Goal: Contribute content: Add original content to the website for others to see

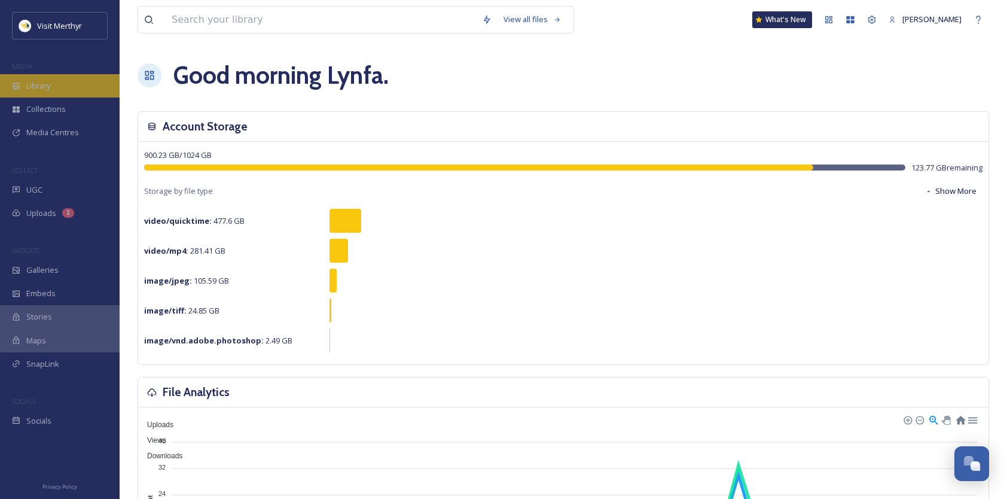
click at [30, 86] on span "Library" at bounding box center [38, 85] width 24 height 11
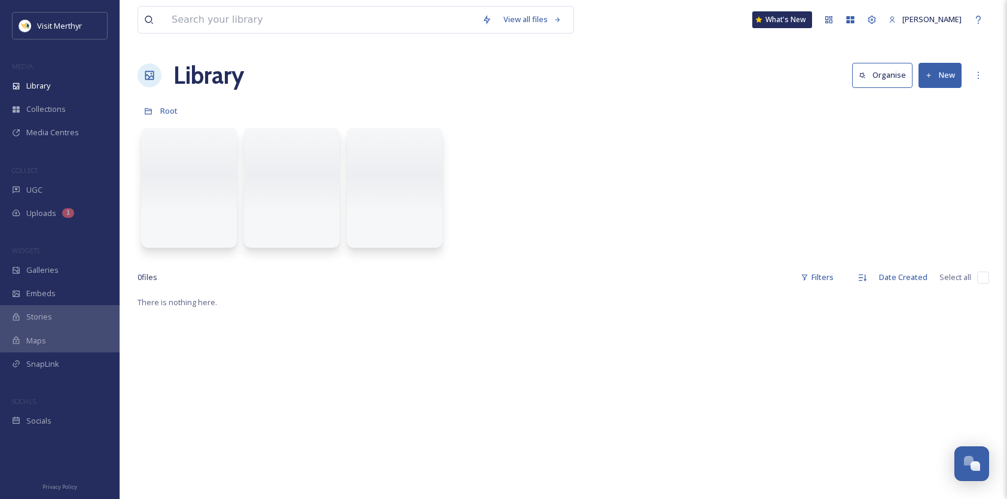
click at [936, 70] on button "New" at bounding box center [939, 75] width 43 height 25
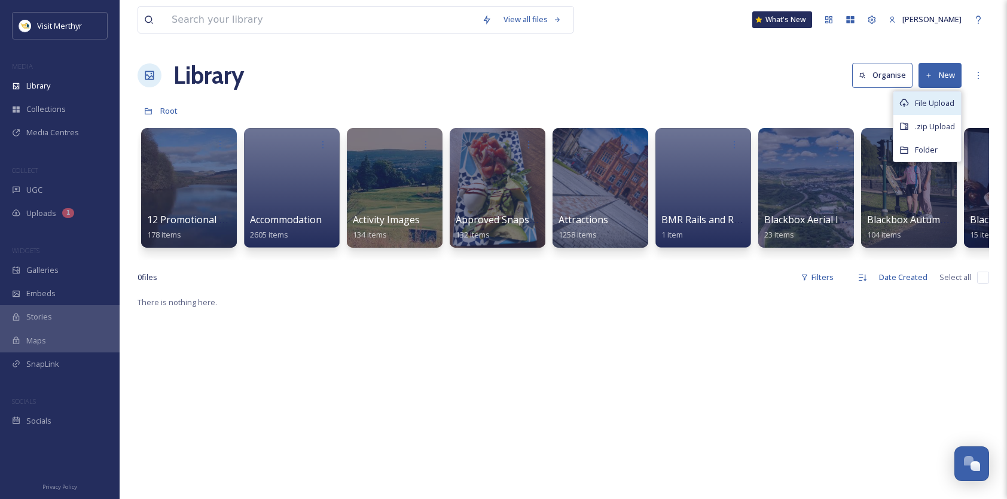
click at [941, 99] on span "File Upload" at bounding box center [934, 102] width 39 height 11
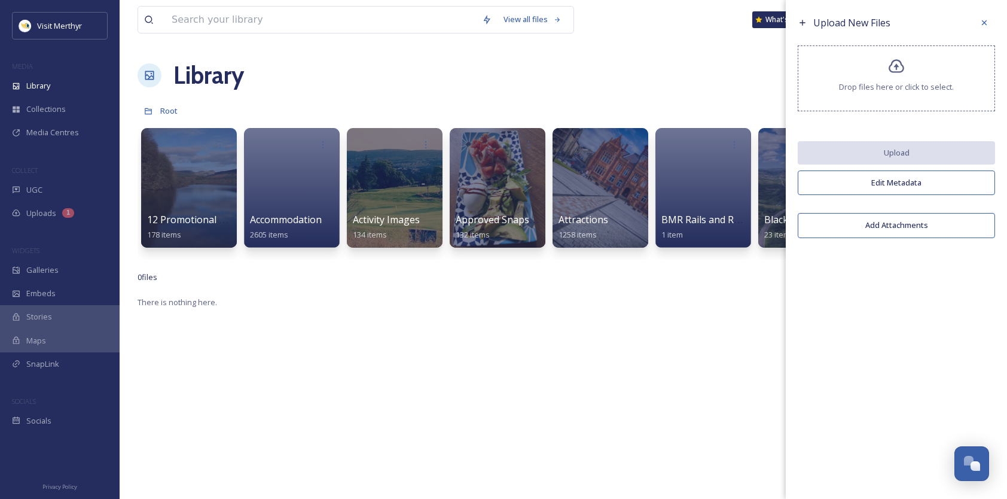
click at [897, 185] on button "Edit Metadata" at bounding box center [895, 182] width 197 height 25
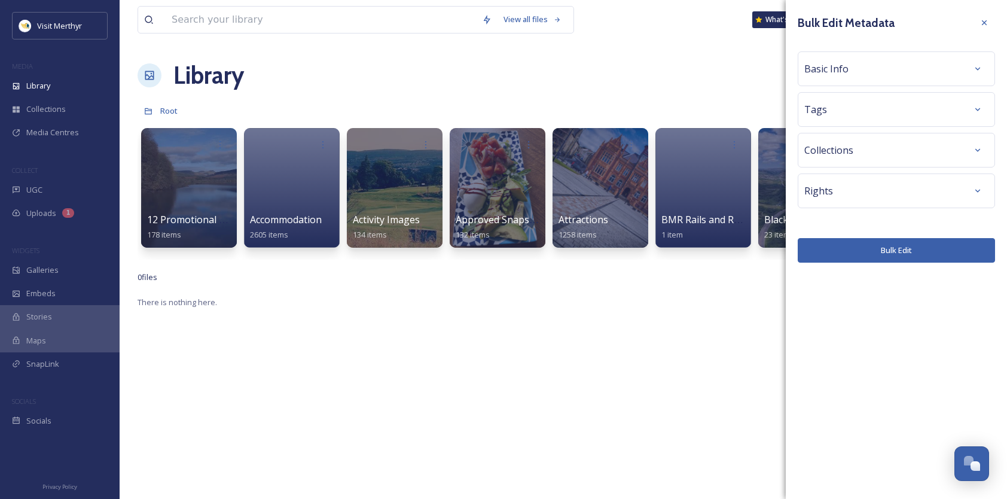
click at [861, 72] on div "Basic Info" at bounding box center [896, 69] width 184 height 22
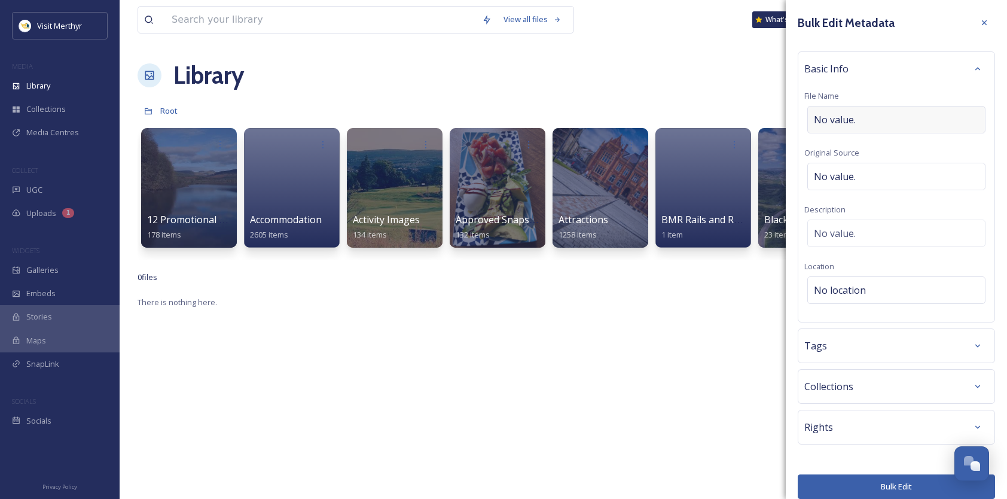
click at [833, 117] on span "No value." at bounding box center [835, 119] width 42 height 14
type input "welovemerthyr merch"
click at [862, 170] on div "No value." at bounding box center [896, 173] width 178 height 27
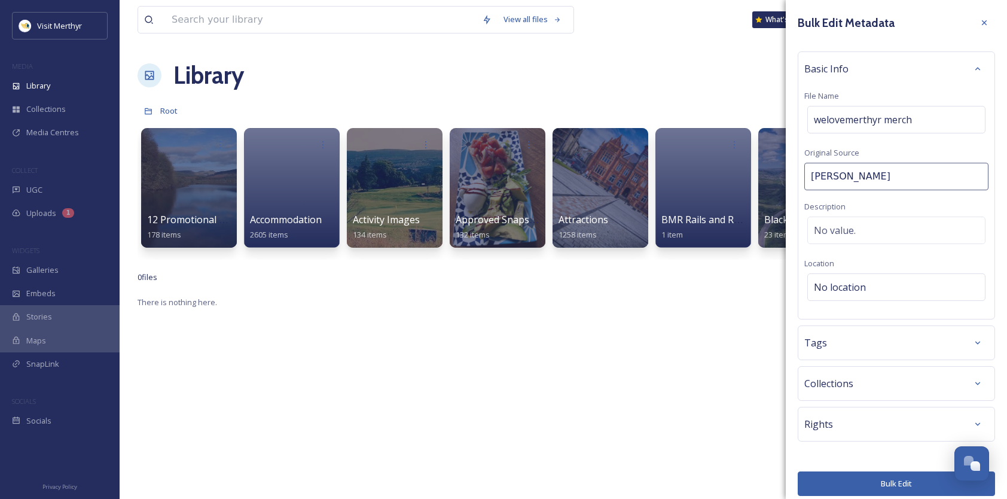
type input "[PERSON_NAME]"
click at [851, 230] on span "No value." at bounding box center [835, 233] width 42 height 14
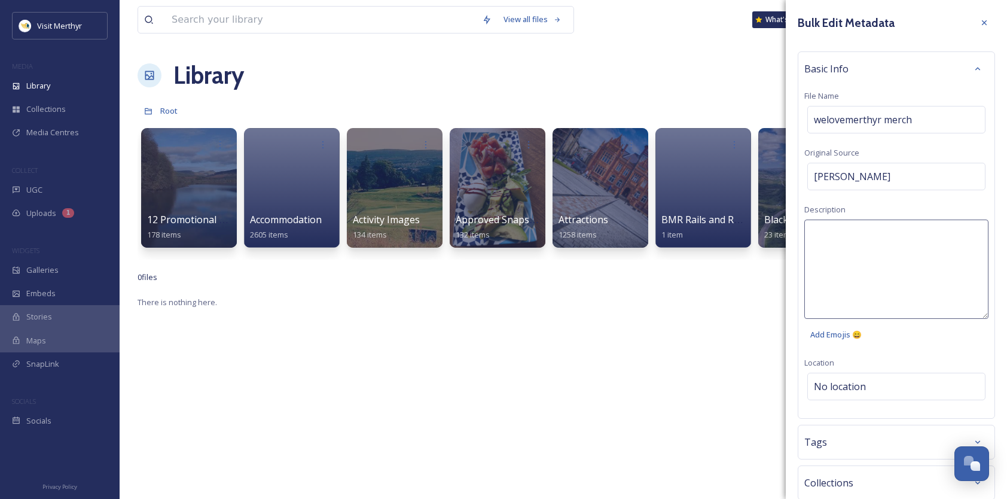
click at [837, 232] on textarea at bounding box center [896, 268] width 184 height 99
drag, startPoint x: 855, startPoint y: 245, endPoint x: 788, endPoint y: 222, distance: 70.7
click at [791, 232] on div "Bulk Edit Metadata Basic Info File Name welovemerthyr merch Original Source [PE…" at bounding box center [895, 303] width 221 height 607
type textarea "We love Merthyr merchandise"
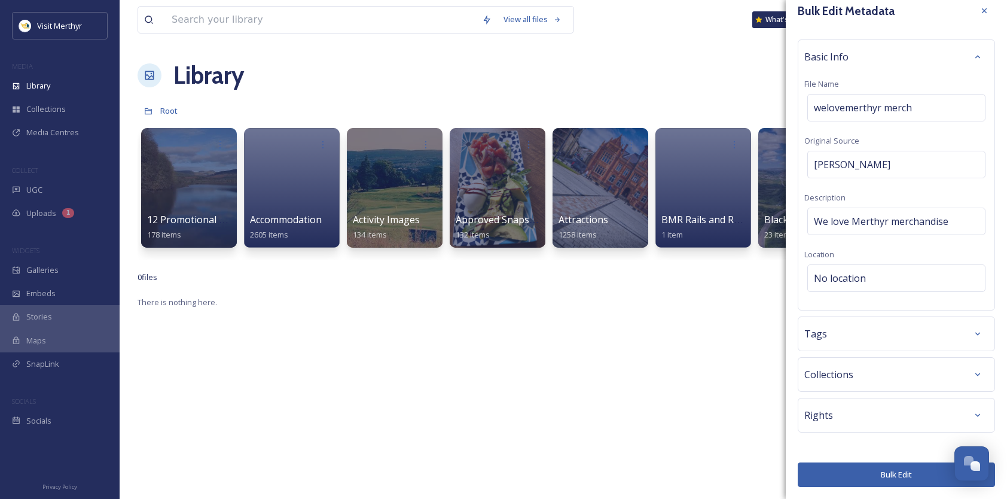
scroll to position [50, 0]
click at [895, 331] on div "Tags" at bounding box center [896, 334] width 184 height 22
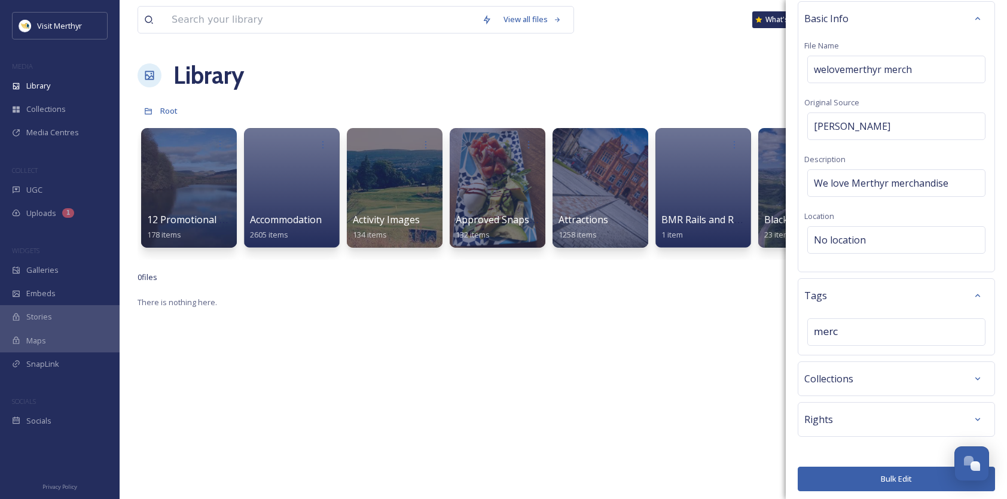
type input "merch"
click at [975, 377] on div at bounding box center [978, 379] width 22 height 22
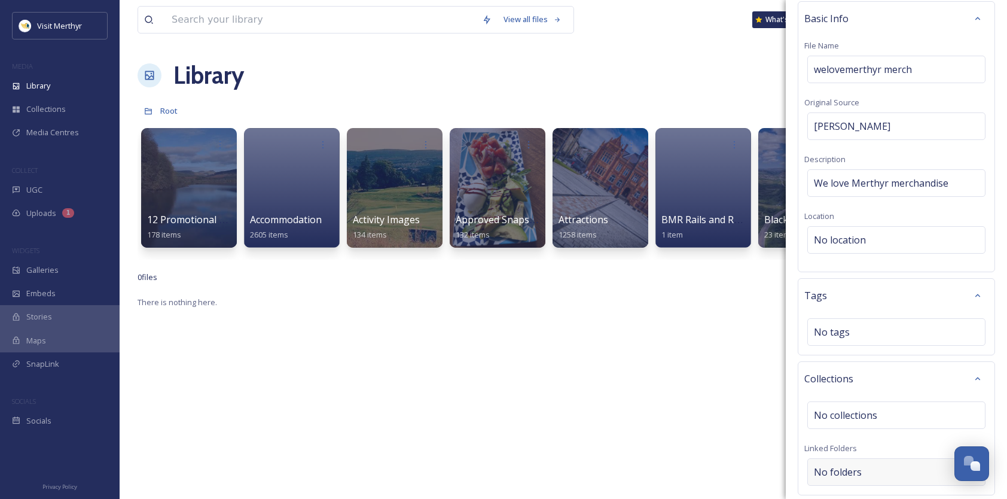
scroll to position [149, 0]
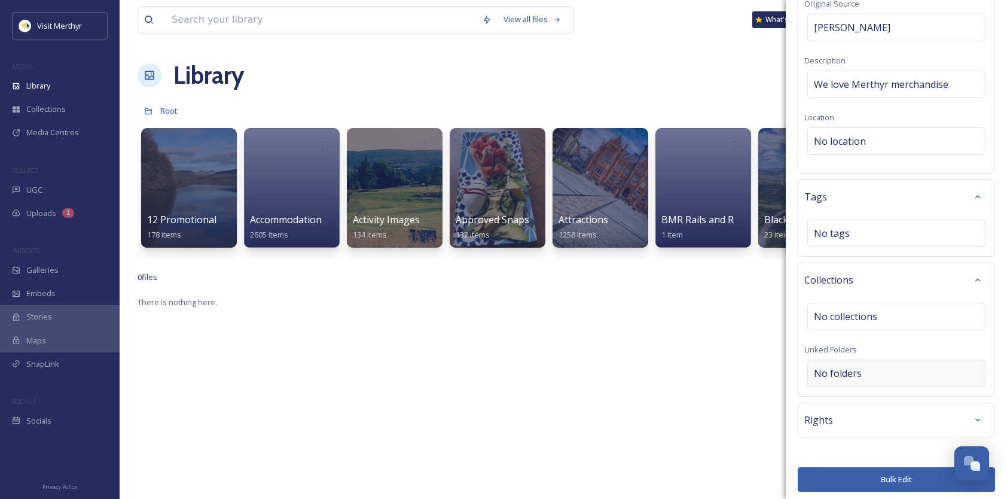
click at [946, 365] on div "No folders" at bounding box center [896, 372] width 178 height 27
click at [967, 411] on div at bounding box center [978, 420] width 22 height 22
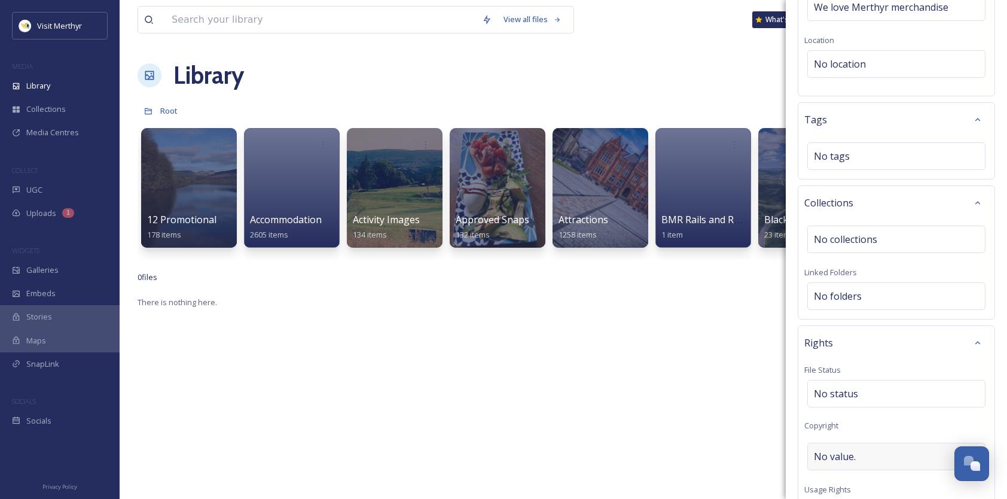
scroll to position [268, 0]
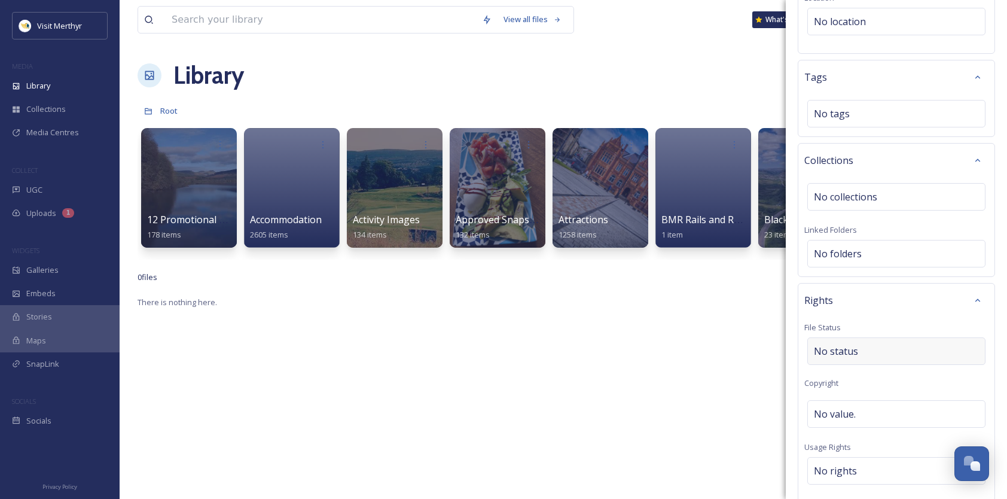
click at [863, 344] on div "No status" at bounding box center [896, 350] width 178 height 27
click at [863, 346] on input at bounding box center [874, 351] width 132 height 26
click at [851, 346] on input "[PERSON_NAME] hgicks" at bounding box center [874, 351] width 132 height 26
type input "[PERSON_NAME]"
click at [891, 331] on div "Rights File Status [PERSON_NAME] No results Copyright No value. Usage Rights No…" at bounding box center [895, 474] width 197 height 383
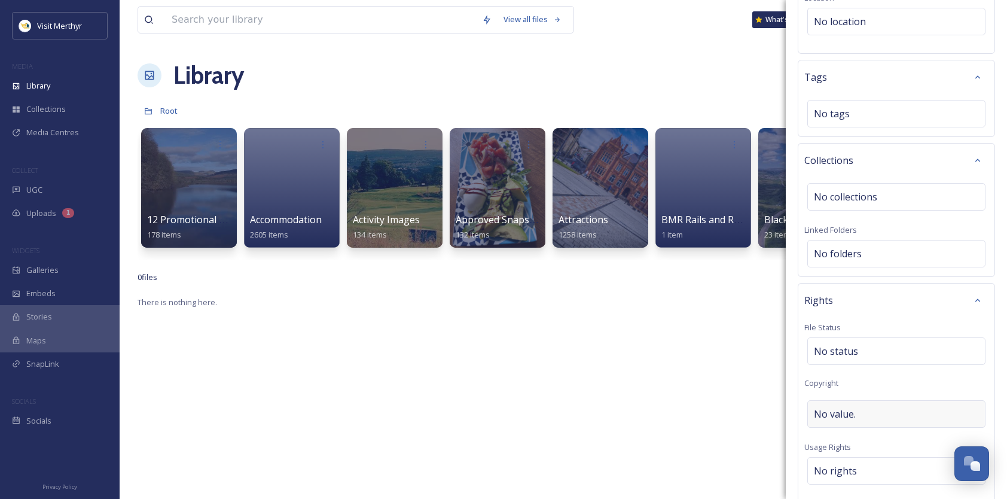
click at [892, 404] on div "No value." at bounding box center [896, 413] width 178 height 27
type input "[PERSON_NAME]"
click at [876, 461] on div "No rights" at bounding box center [896, 470] width 178 height 27
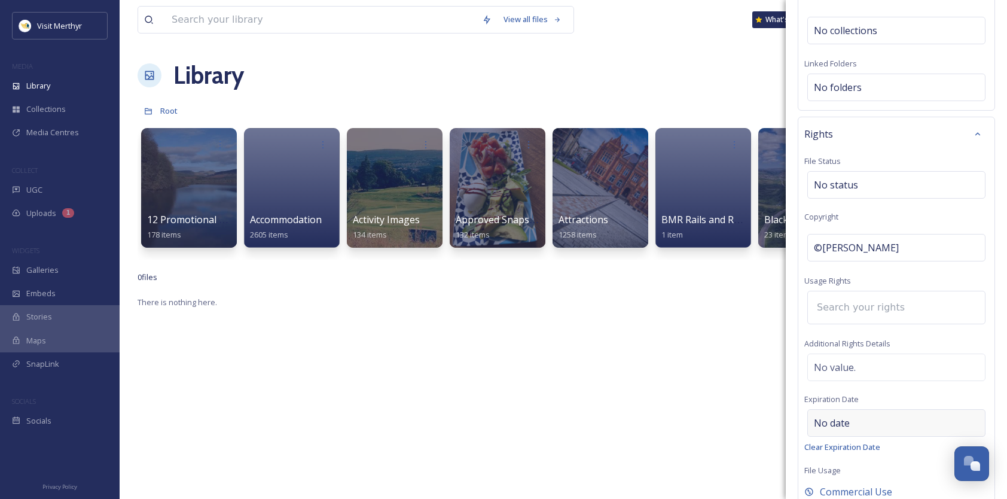
scroll to position [448, 0]
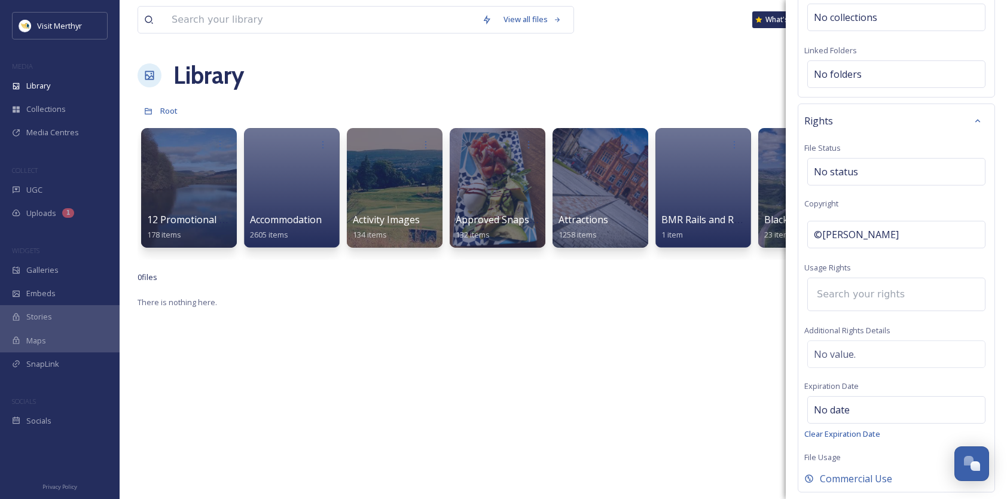
click at [839, 285] on input at bounding box center [877, 294] width 132 height 26
type input "Merchandise display only"
click at [903, 377] on div "Rights File Status No status Copyright ©[PERSON_NAME] Usage Rights Merchandise …" at bounding box center [895, 297] width 197 height 389
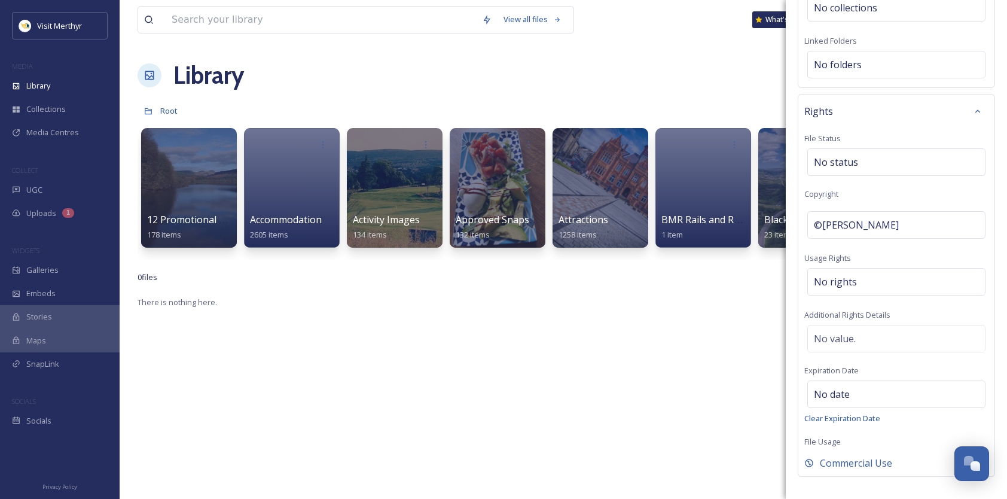
scroll to position [495, 0]
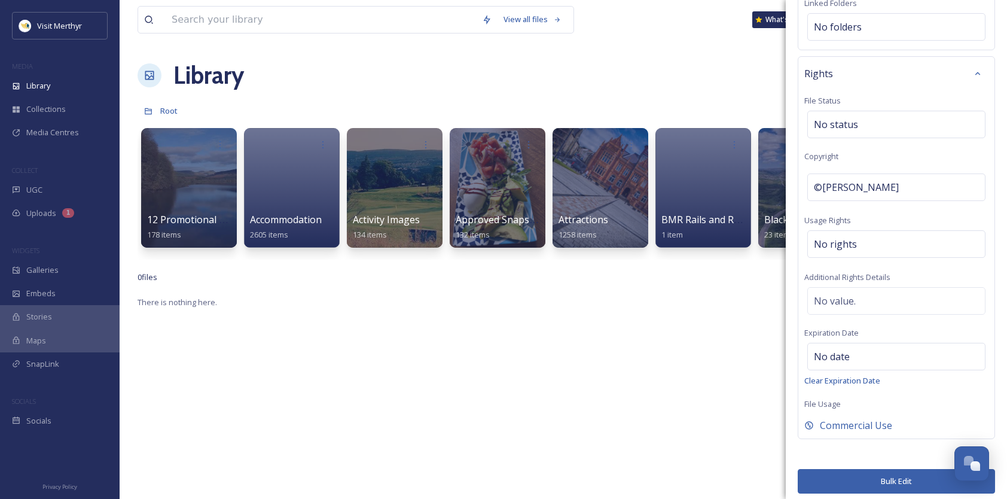
click at [904, 473] on button "Bulk Edit" at bounding box center [895, 481] width 197 height 25
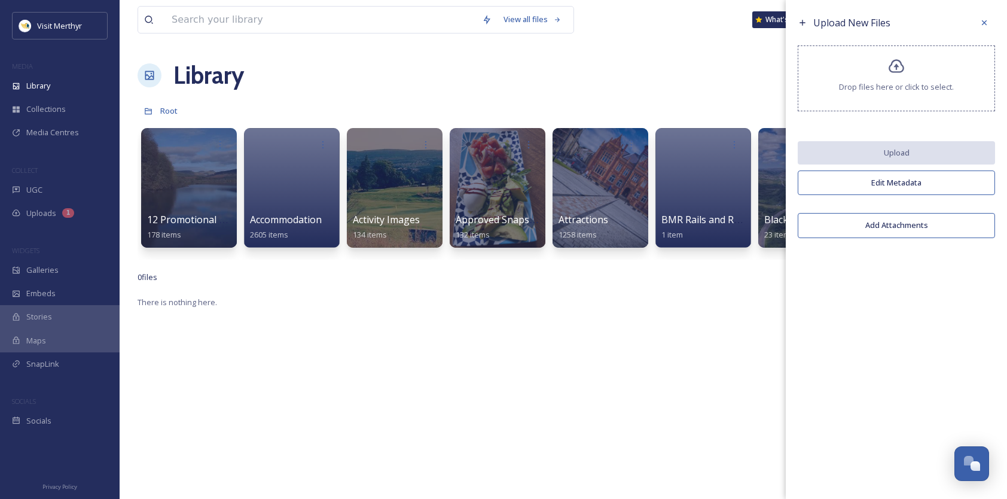
click at [885, 69] on div "Drop files here or click to select." at bounding box center [895, 78] width 197 height 66
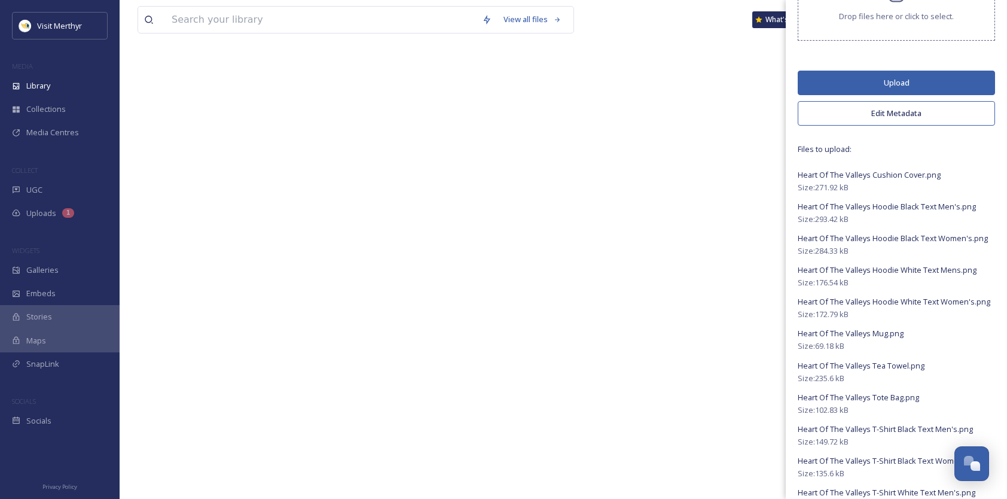
scroll to position [0, 0]
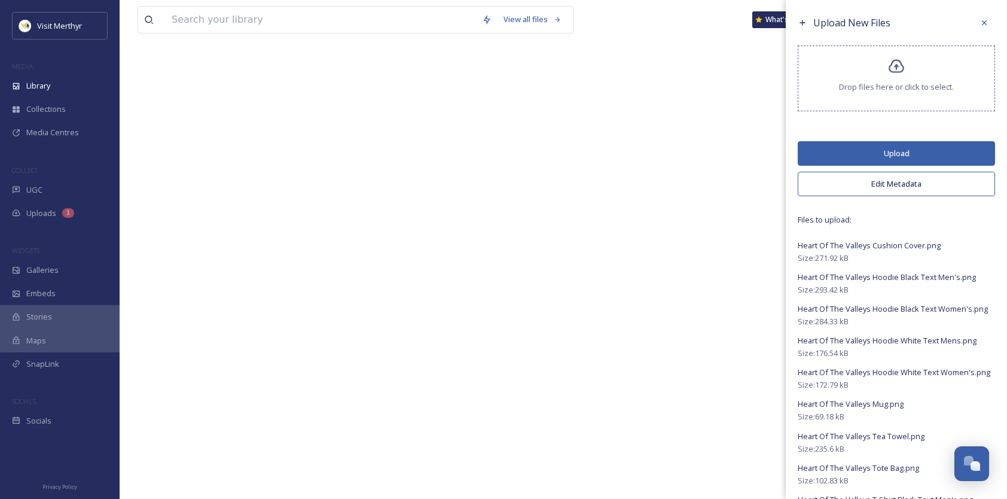
click at [890, 178] on button "Edit Metadata" at bounding box center [895, 184] width 197 height 25
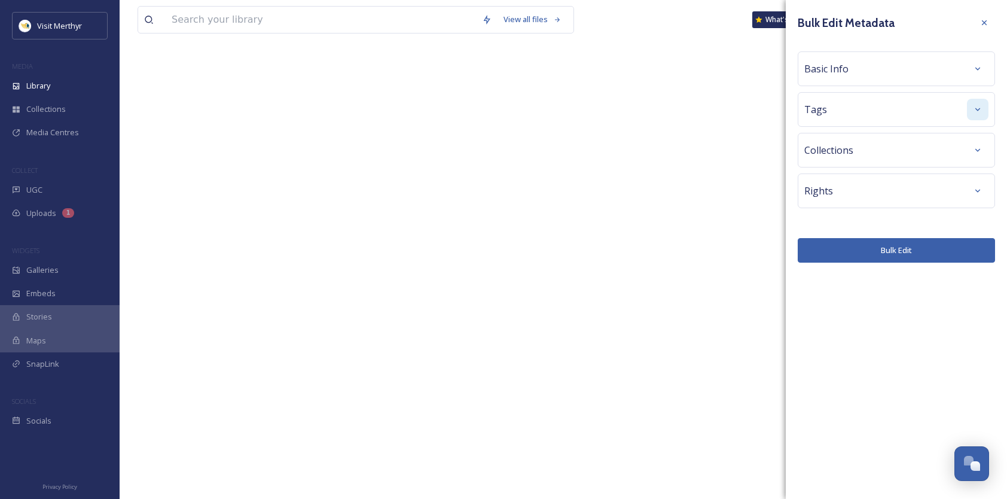
click at [982, 107] on icon at bounding box center [978, 110] width 10 height 10
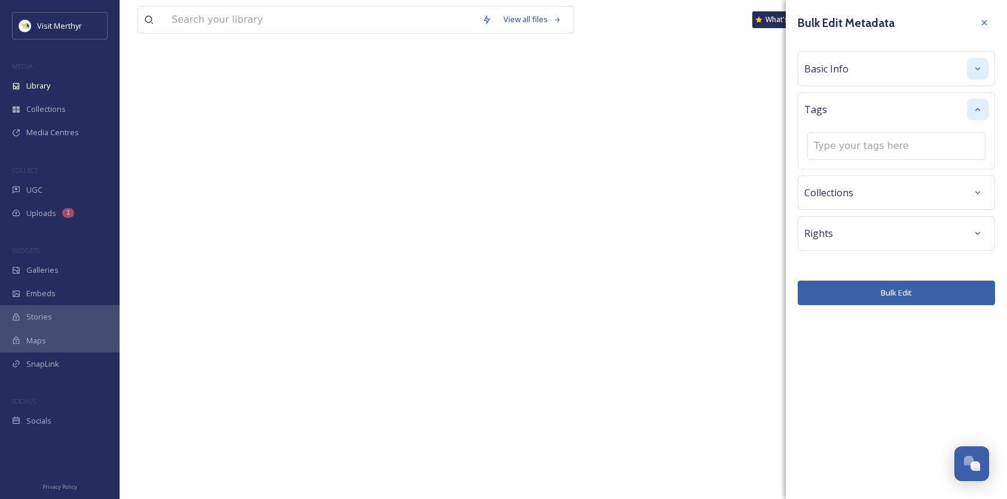
click at [983, 65] on div at bounding box center [978, 69] width 22 height 22
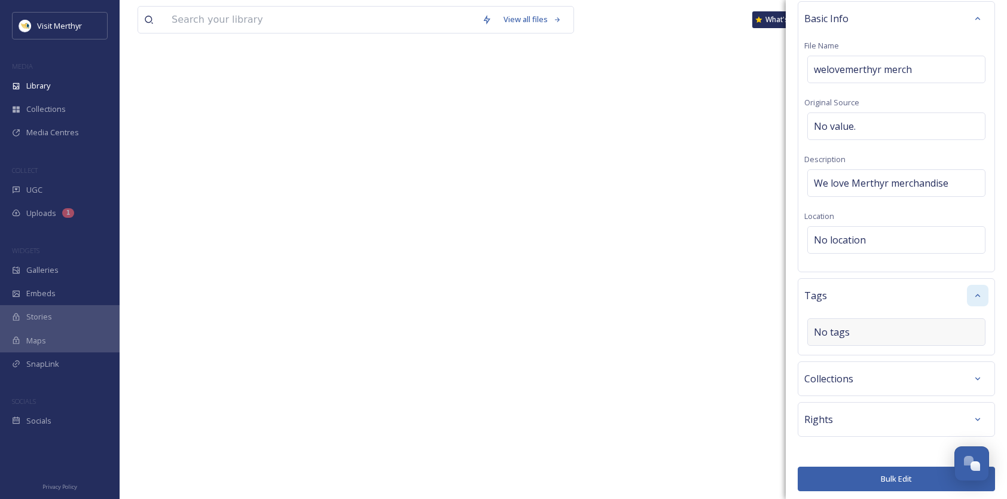
scroll to position [50, 0]
click at [857, 411] on div "Rights" at bounding box center [896, 419] width 184 height 22
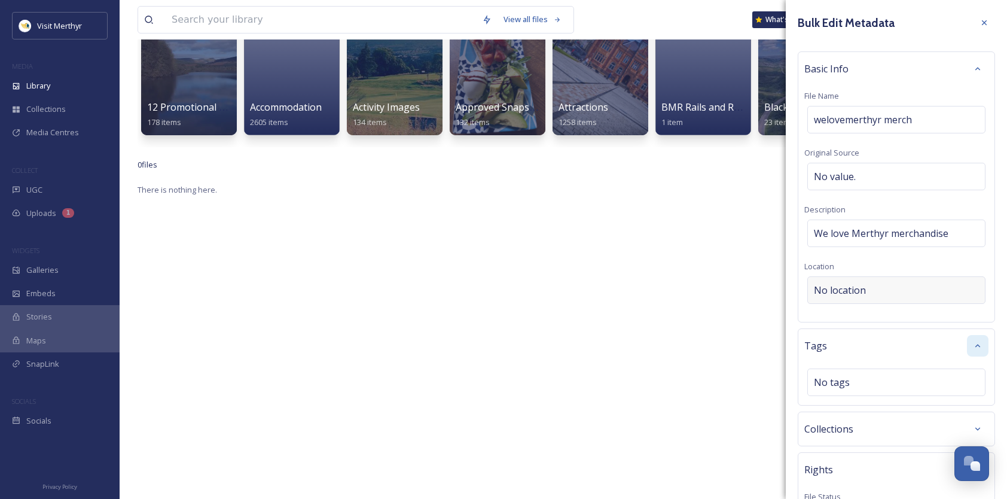
scroll to position [0, 0]
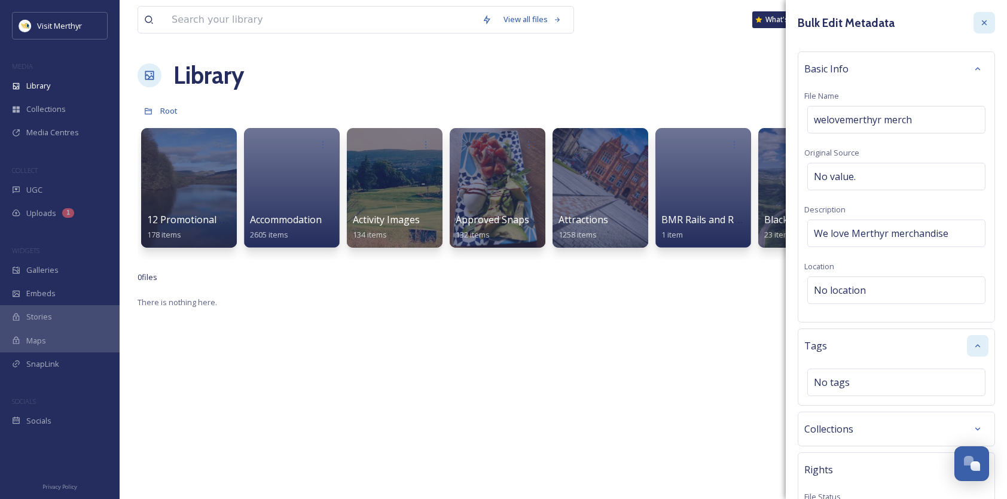
drag, startPoint x: 976, startPoint y: 24, endPoint x: 972, endPoint y: 38, distance: 14.4
click at [982, 25] on icon at bounding box center [984, 22] width 5 height 5
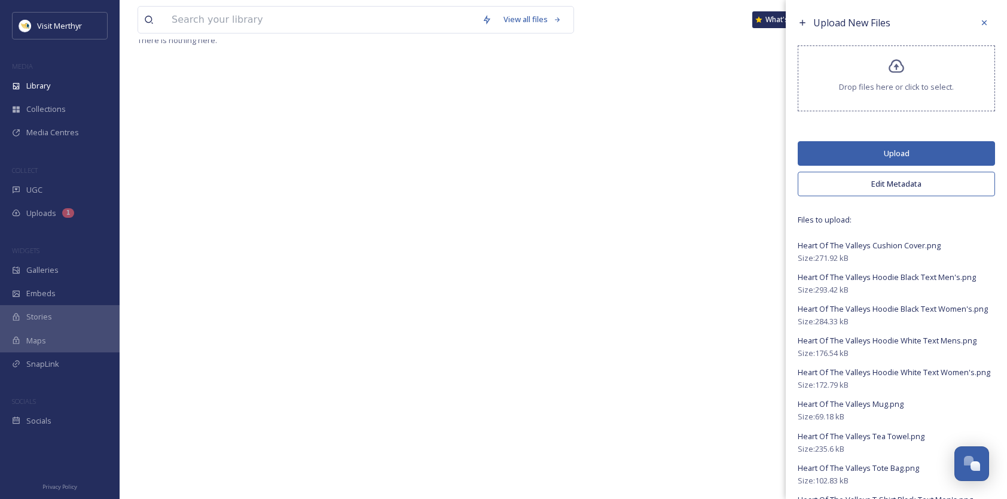
scroll to position [244, 0]
click at [910, 148] on button "Upload" at bounding box center [895, 153] width 197 height 25
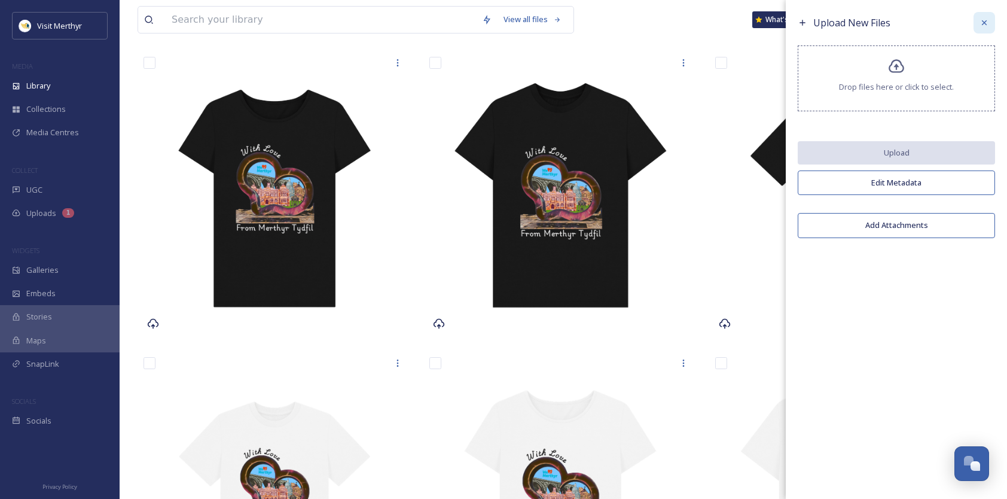
click at [989, 20] on div at bounding box center [984, 23] width 22 height 22
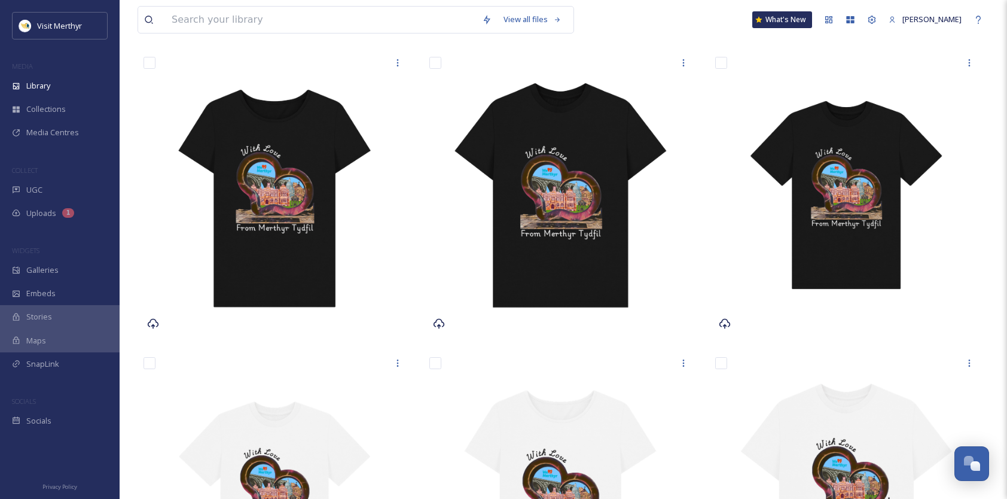
click at [964, 39] on span "Select all" at bounding box center [955, 32] width 32 height 11
click at [983, 39] on input "checkbox" at bounding box center [983, 33] width 12 height 12
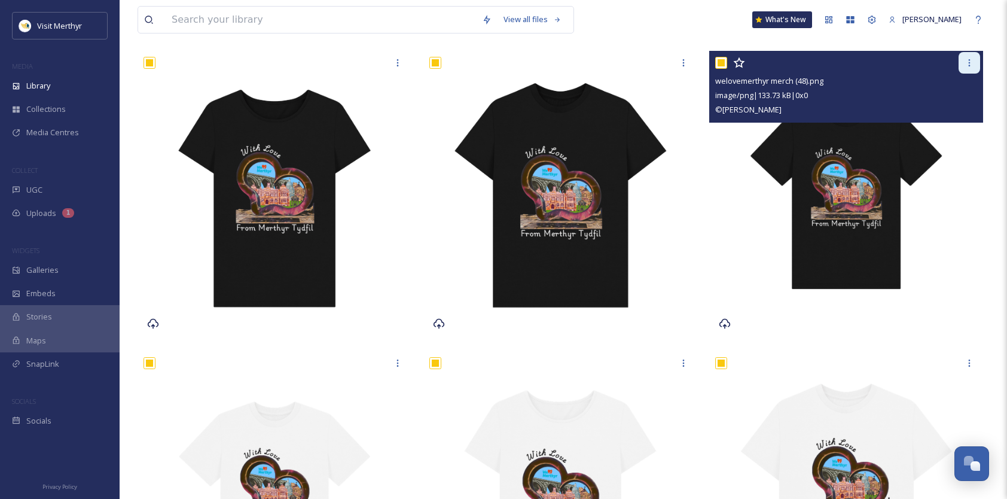
checkbox input "true"
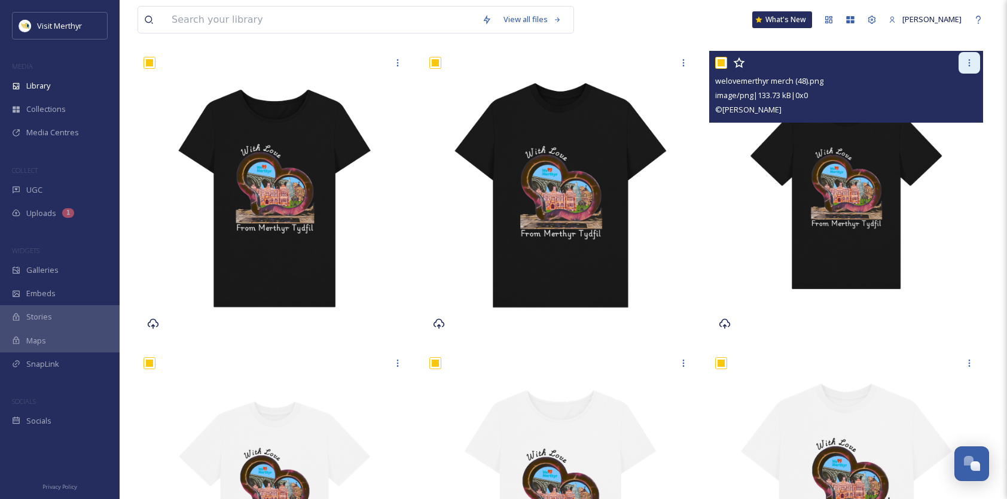
checkbox input "true"
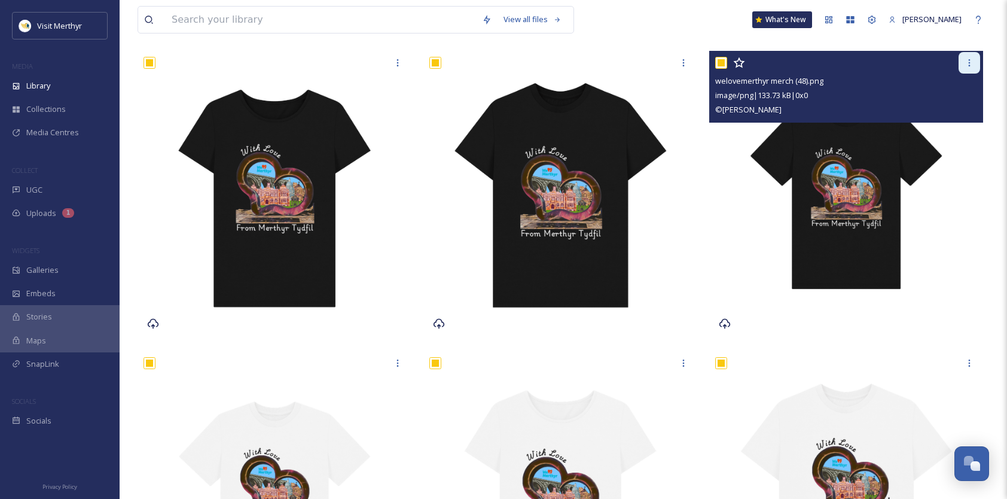
checkbox input "true"
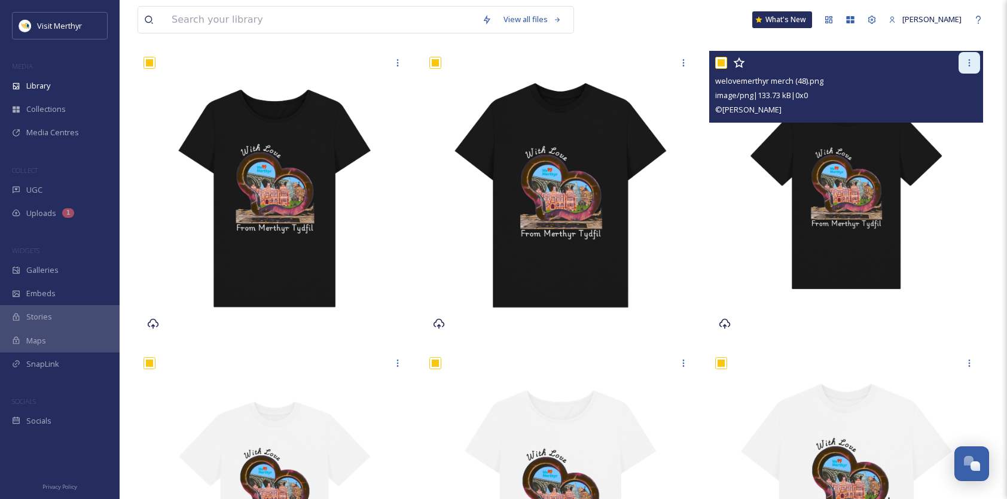
checkbox input "true"
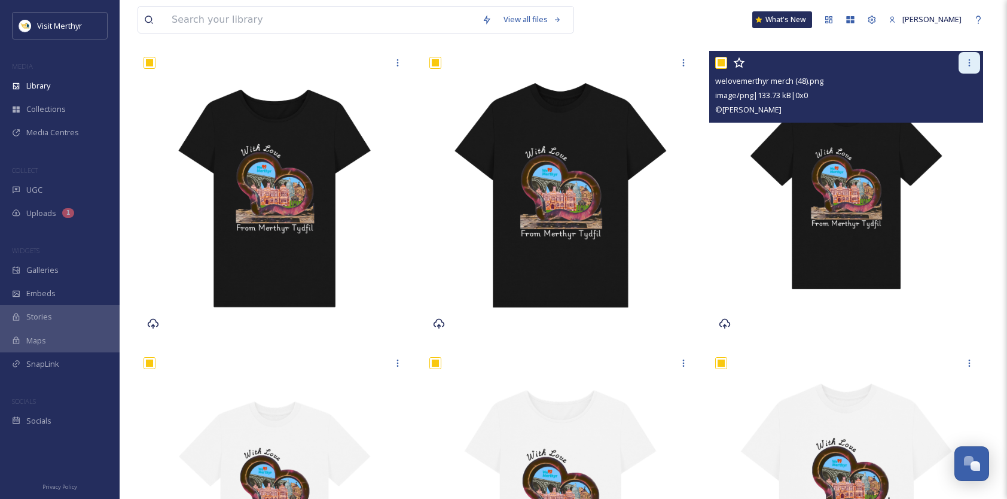
checkbox input "true"
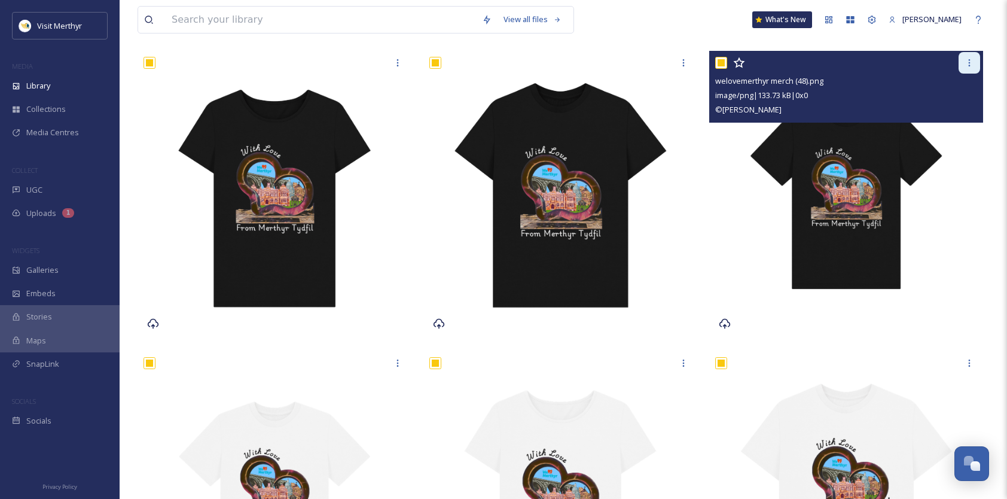
checkbox input "true"
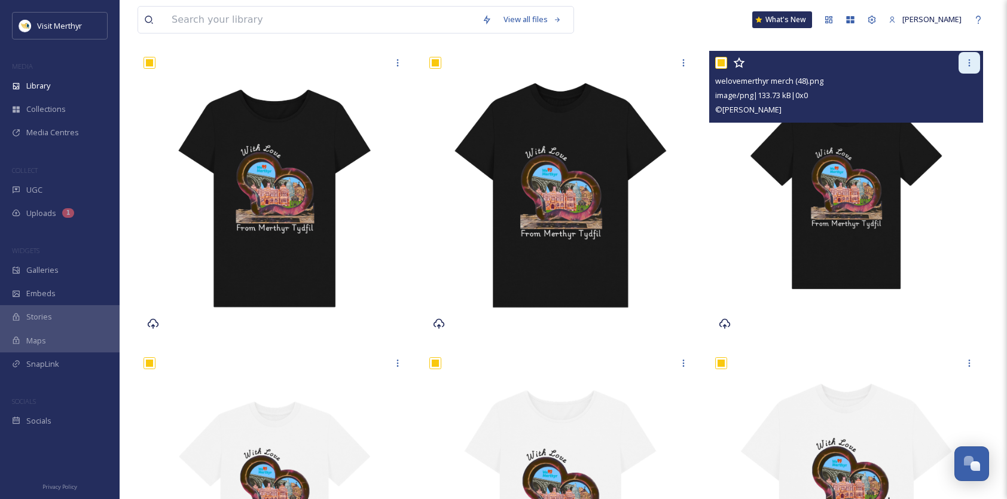
checkbox input "true"
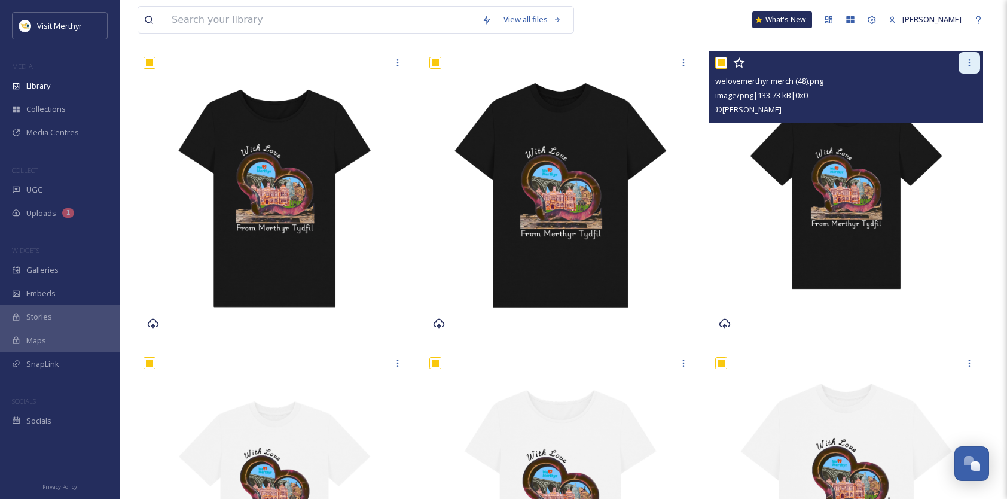
checkbox input "true"
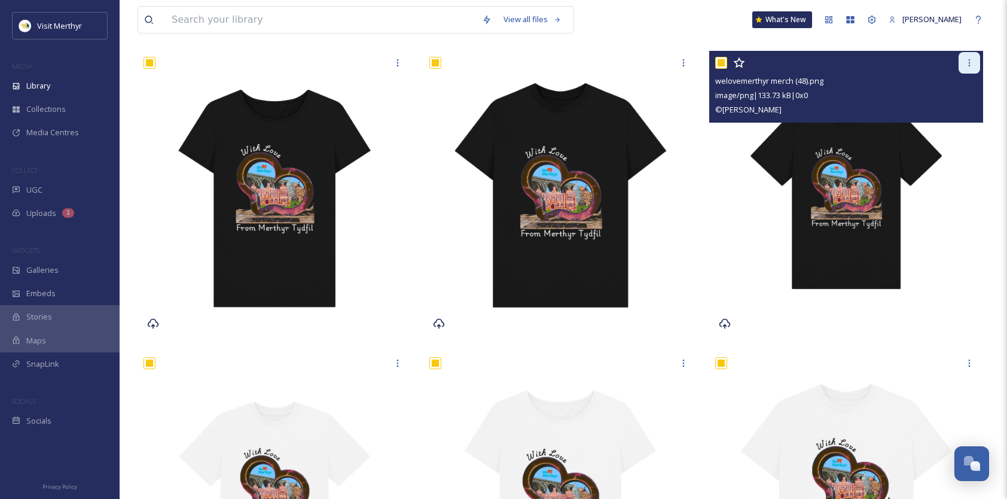
checkbox input "true"
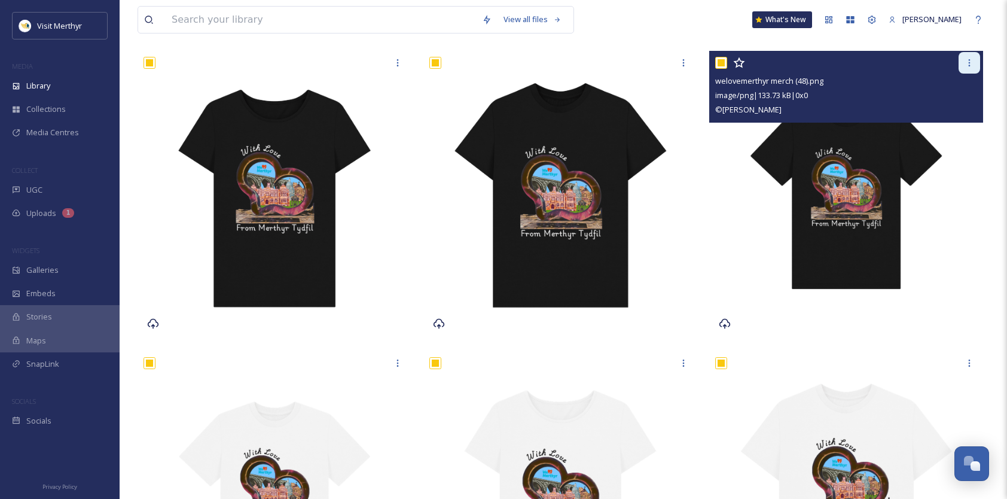
checkbox input "true"
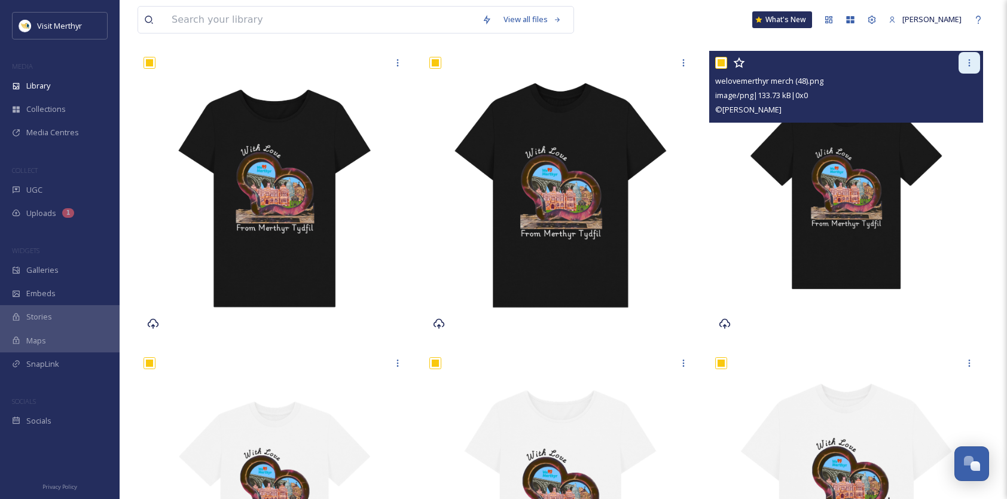
checkbox input "true"
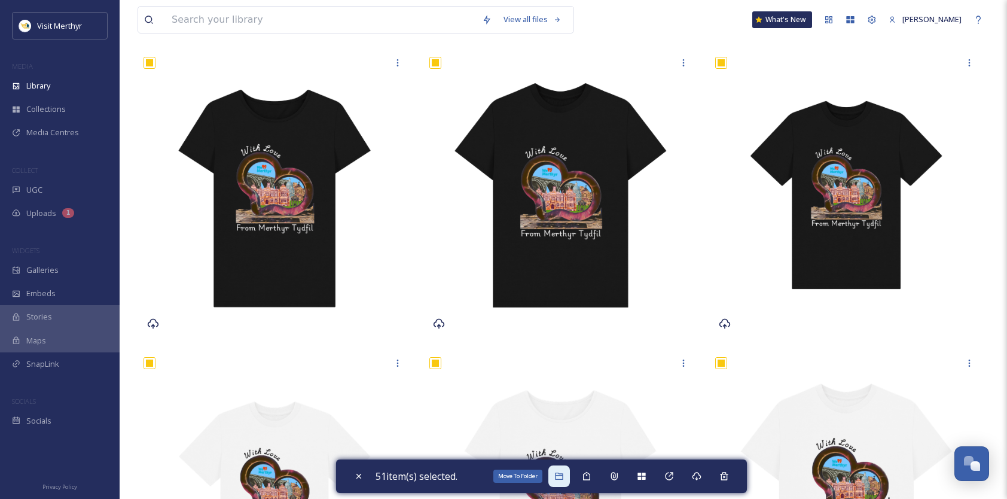
click at [564, 478] on icon at bounding box center [559, 476] width 10 height 10
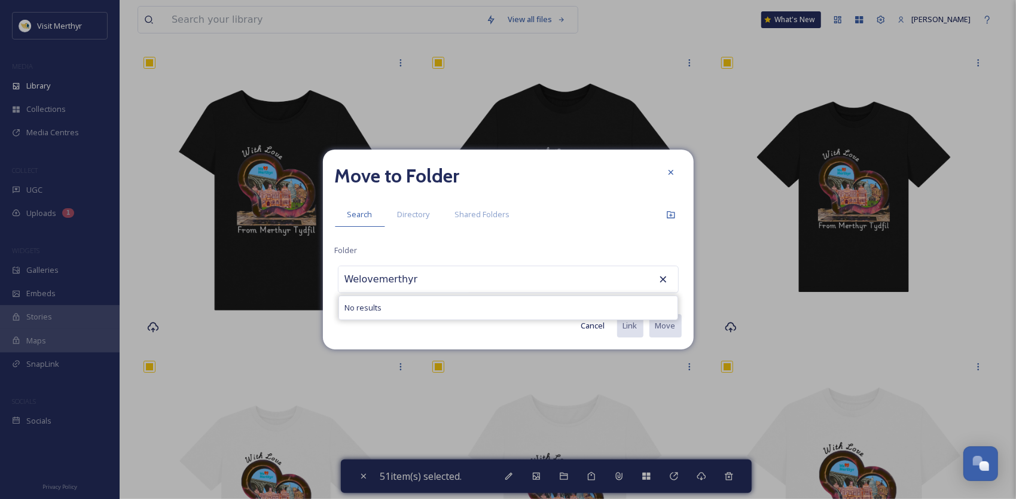
click at [419, 284] on input "Welovemerthyr" at bounding box center [404, 279] width 132 height 26
type input "Welovemerthyr Merch"
drag, startPoint x: 456, startPoint y: 278, endPoint x: 294, endPoint y: 278, distance: 161.4
click at [294, 277] on div "Move to Folder Search Directory Shared Folders Folder Welovemerthyr Merch No re…" at bounding box center [508, 249] width 1016 height 499
click at [673, 215] on icon at bounding box center [671, 215] width 10 height 10
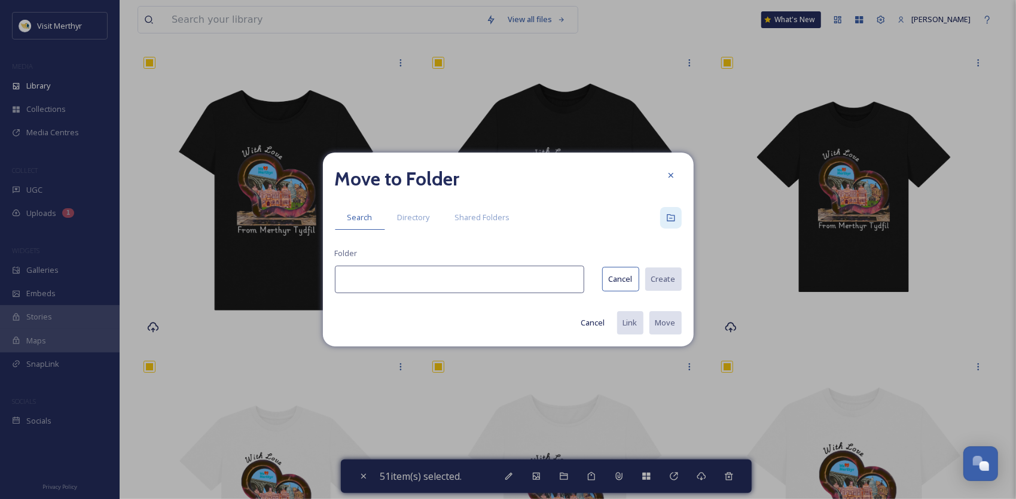
click at [377, 275] on input at bounding box center [459, 278] width 249 height 27
type input "Welovemerthyr Merch [DATE] [PERSON_NAME]"
click at [663, 282] on button "Create" at bounding box center [663, 279] width 38 height 25
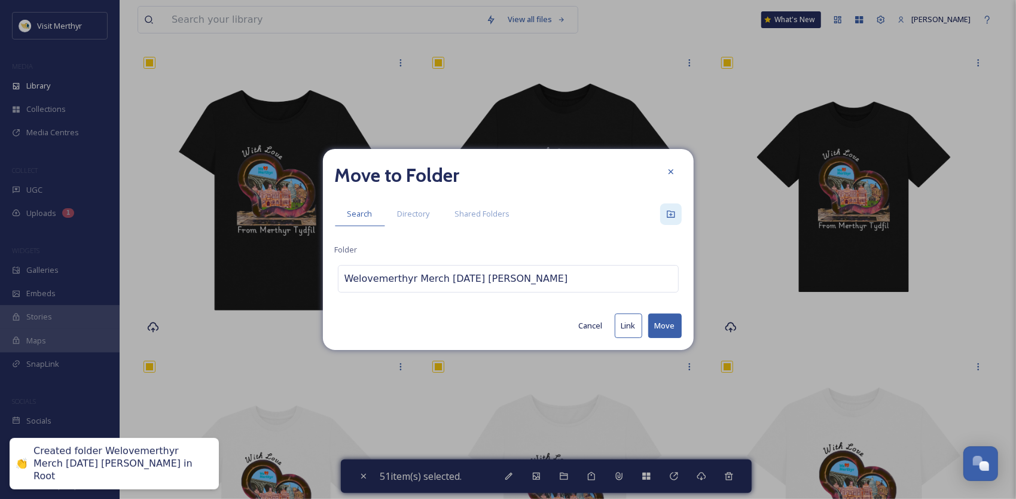
click at [659, 320] on button "Move" at bounding box center [664, 325] width 33 height 25
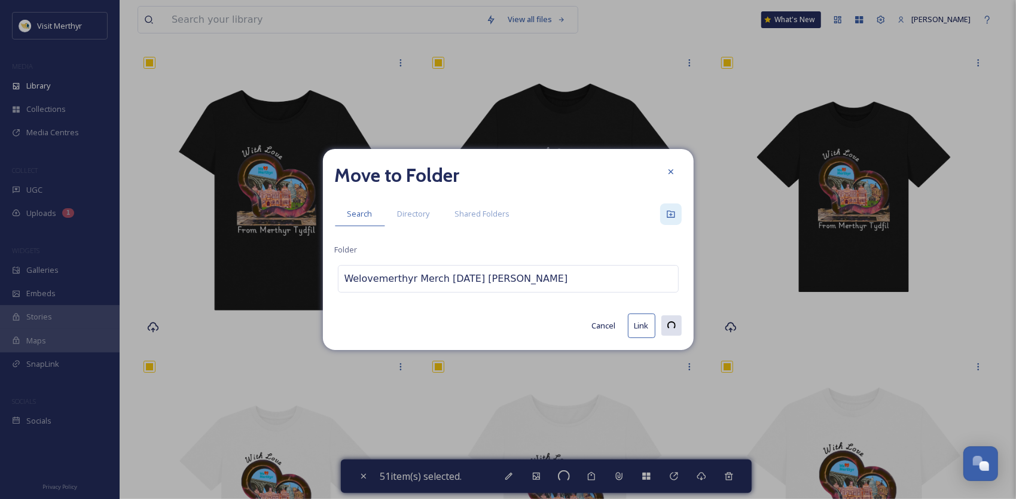
checkbox input "false"
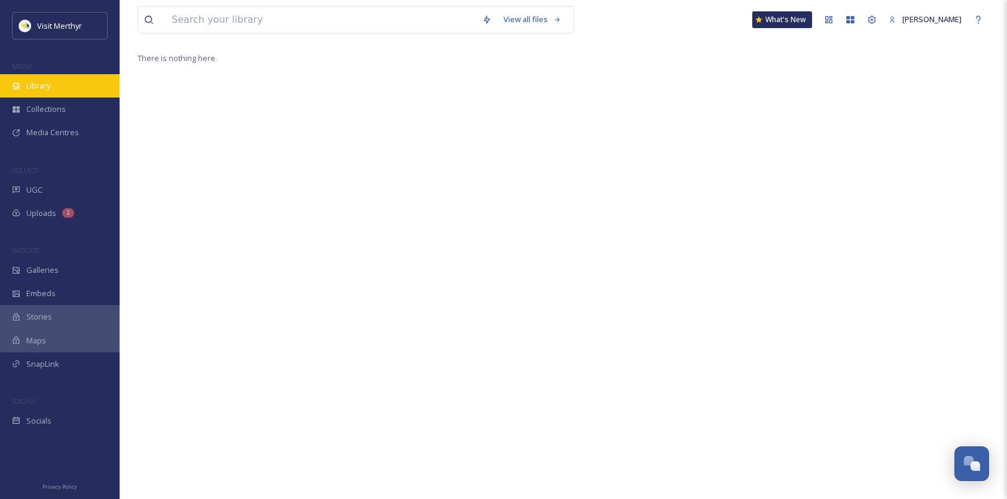
click at [41, 84] on span "Library" at bounding box center [38, 85] width 24 height 11
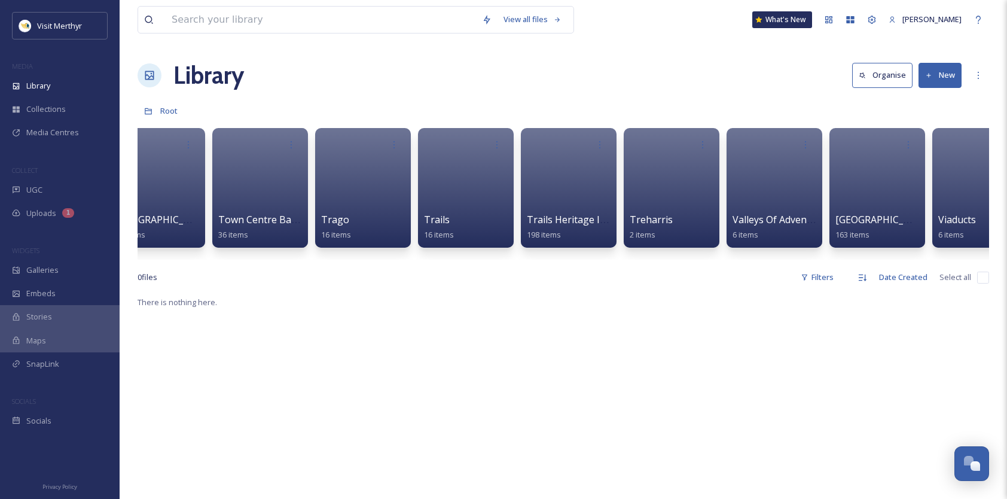
scroll to position [0, 10048]
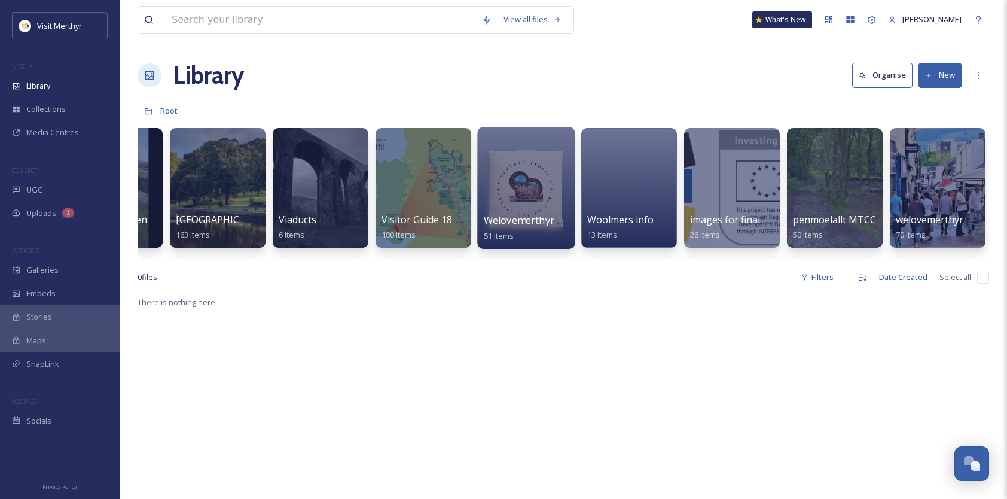
click at [509, 190] on div at bounding box center [525, 188] width 97 height 122
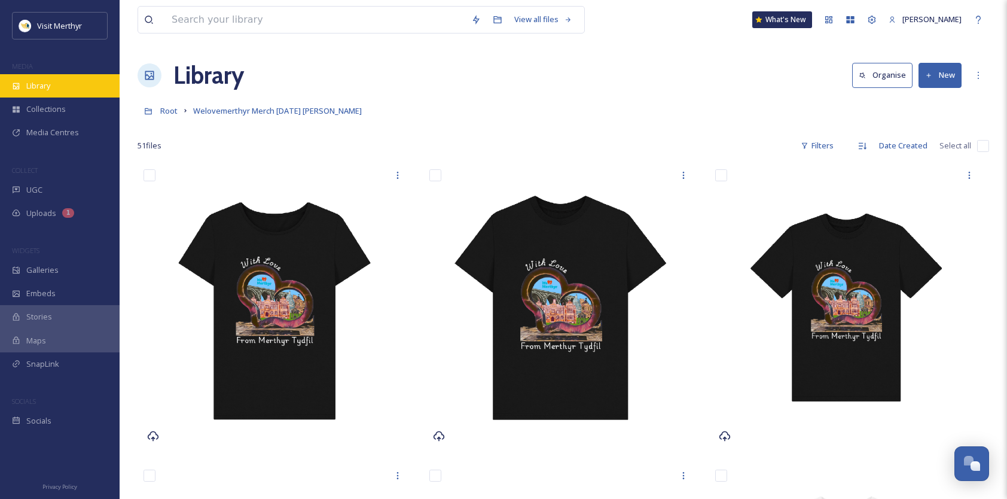
click at [27, 80] on span "Library" at bounding box center [38, 85] width 24 height 11
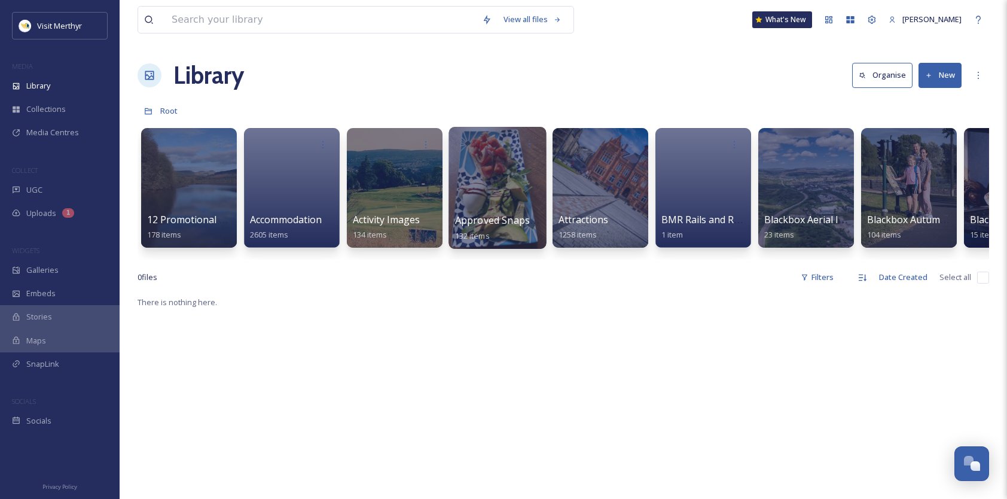
click at [485, 191] on div at bounding box center [496, 188] width 97 height 122
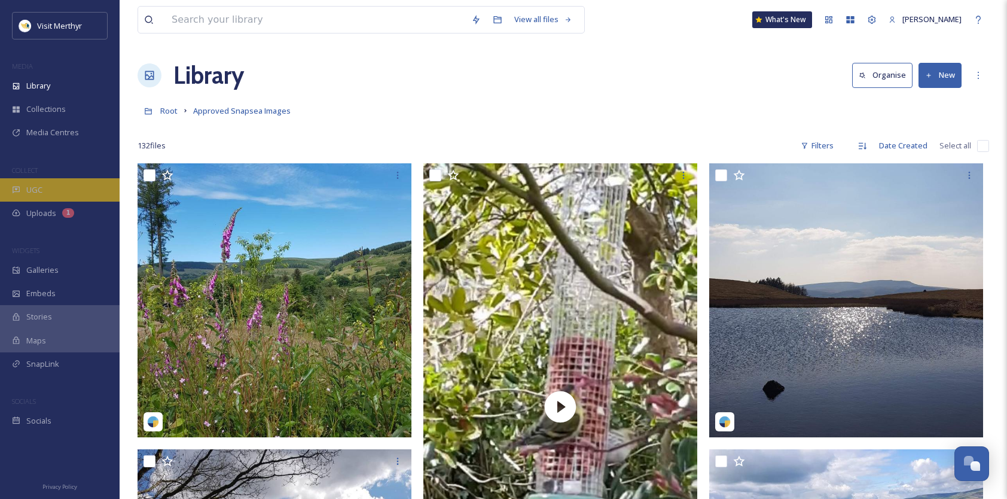
click at [35, 189] on span "UGC" at bounding box center [34, 189] width 16 height 11
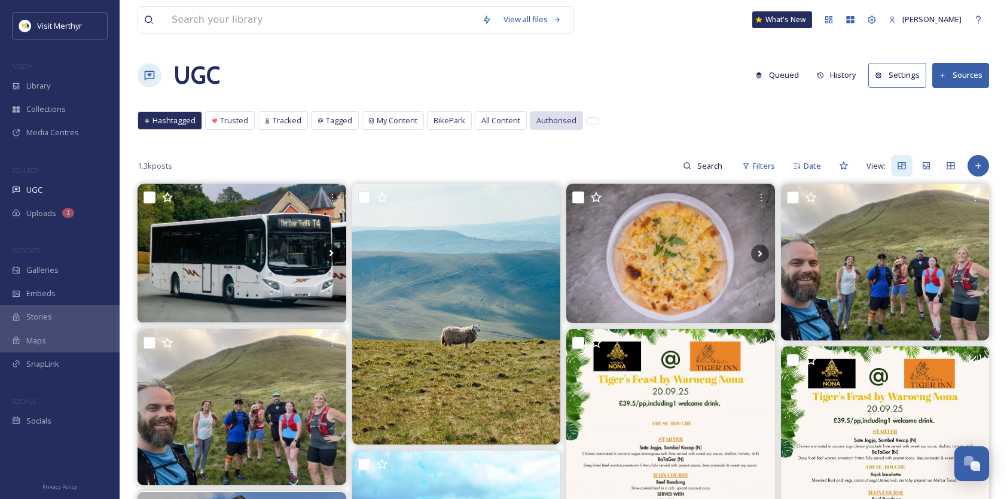
click at [555, 118] on span "Authorised" at bounding box center [556, 120] width 40 height 11
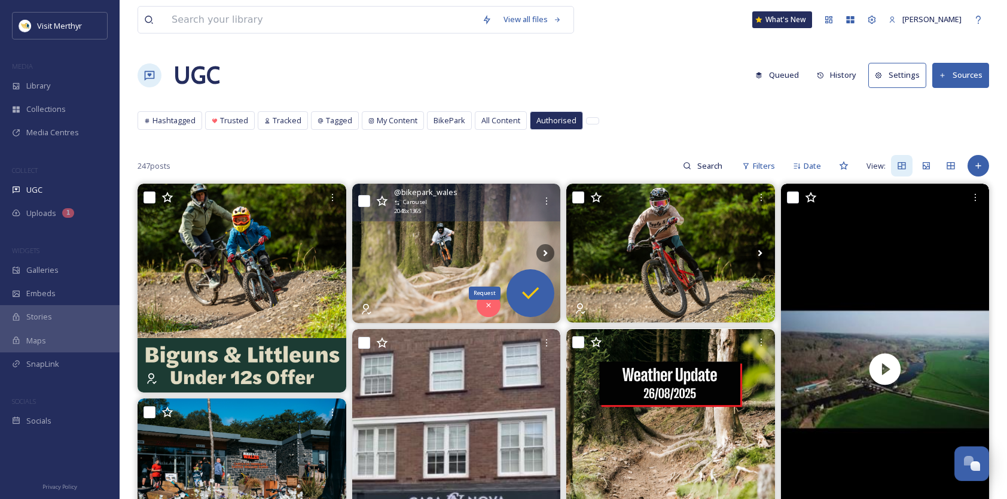
click at [527, 299] on icon at bounding box center [530, 293] width 24 height 24
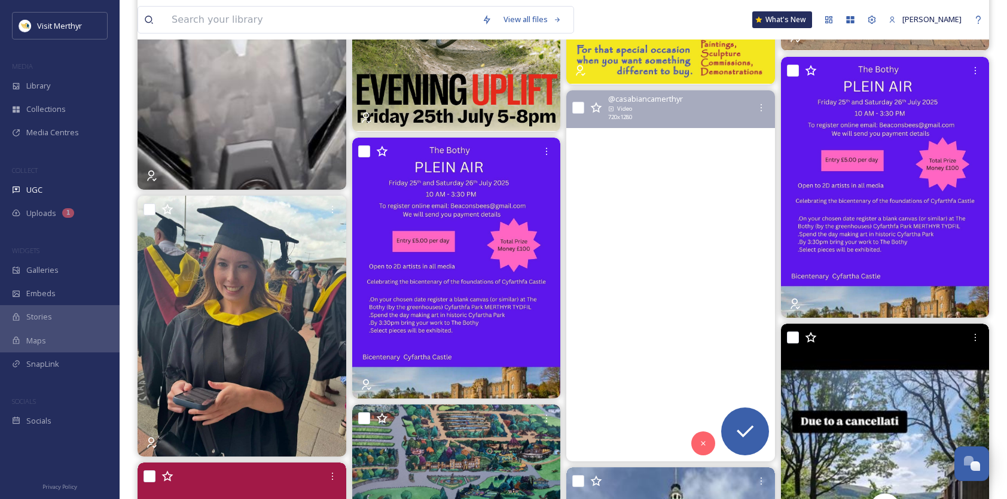
scroll to position [1435, 0]
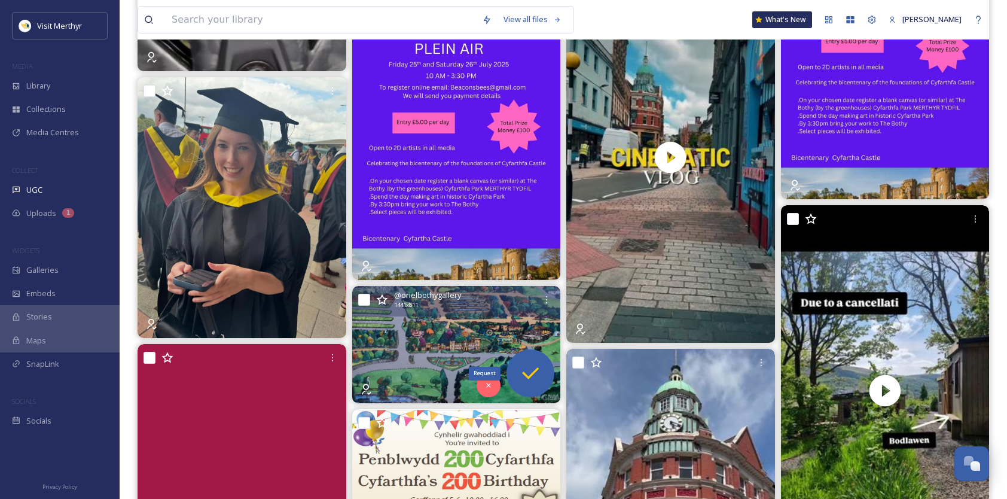
click at [528, 367] on icon at bounding box center [530, 373] width 24 height 24
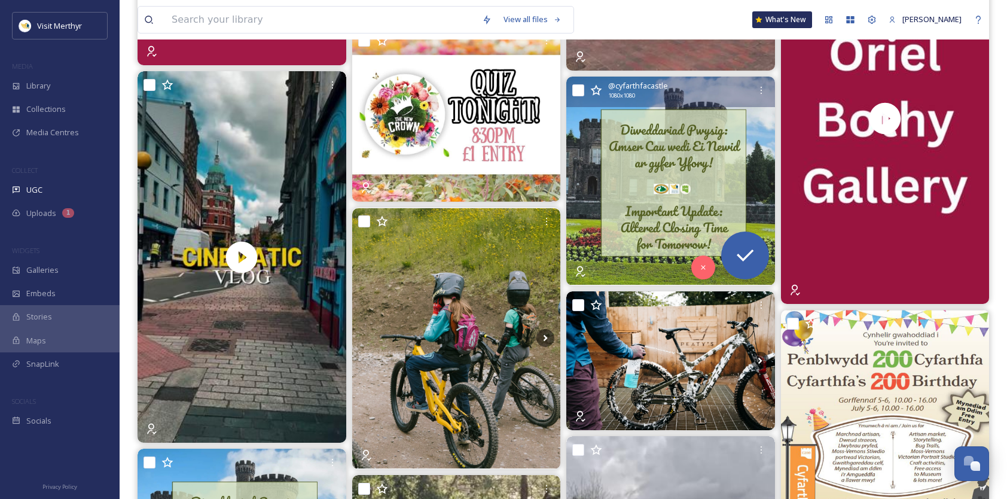
scroll to position [2152, 0]
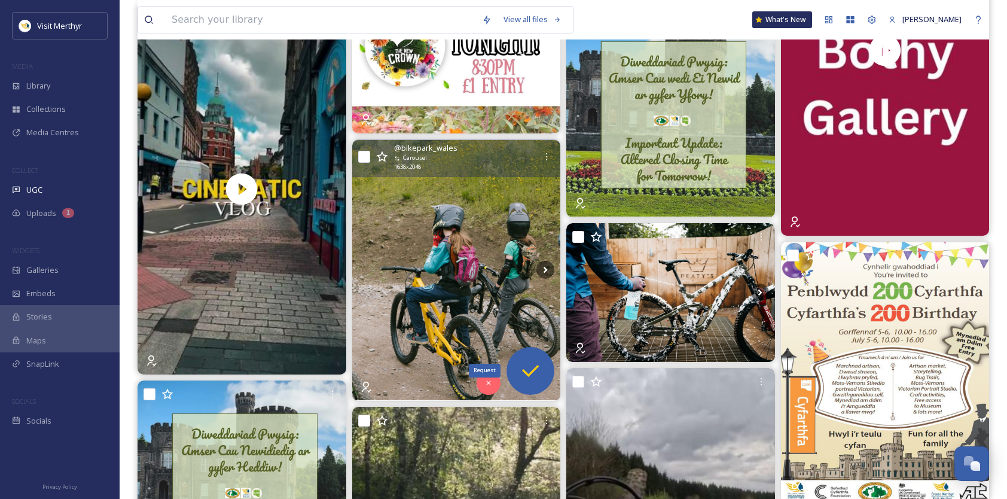
click at [536, 360] on icon at bounding box center [530, 371] width 24 height 24
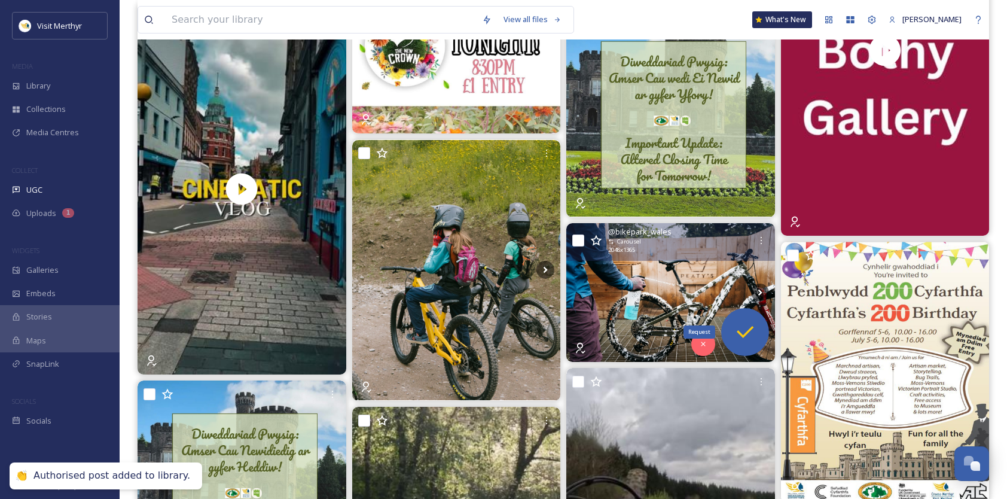
click at [745, 325] on icon at bounding box center [745, 332] width 24 height 24
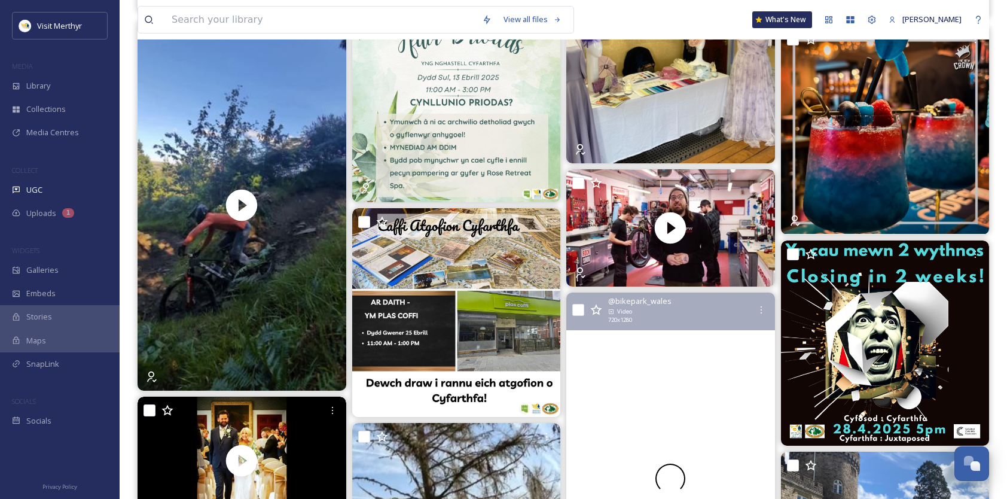
scroll to position [4125, 0]
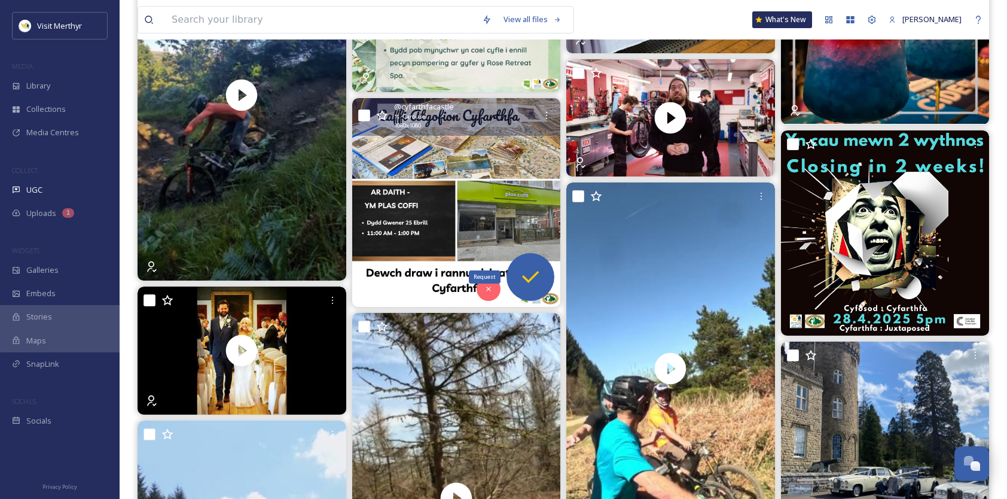
click at [528, 268] on icon at bounding box center [530, 277] width 24 height 24
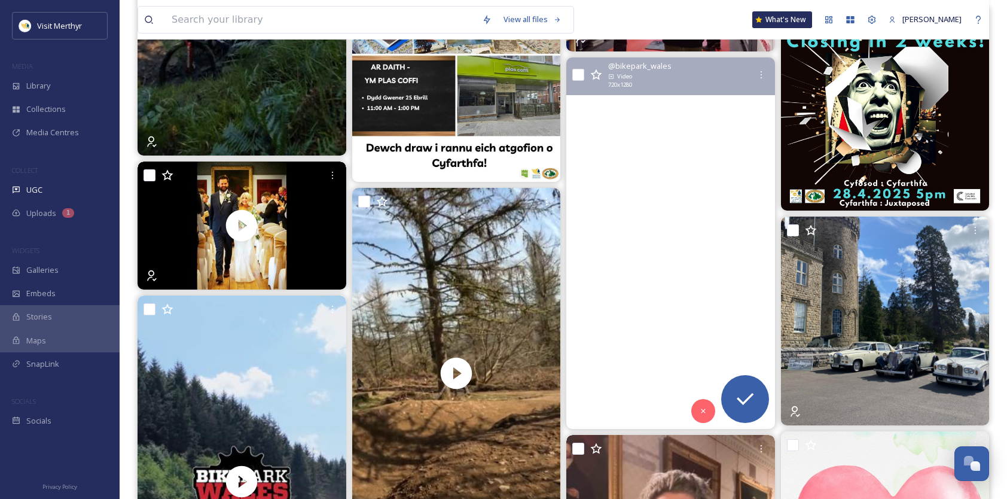
scroll to position [4304, 0]
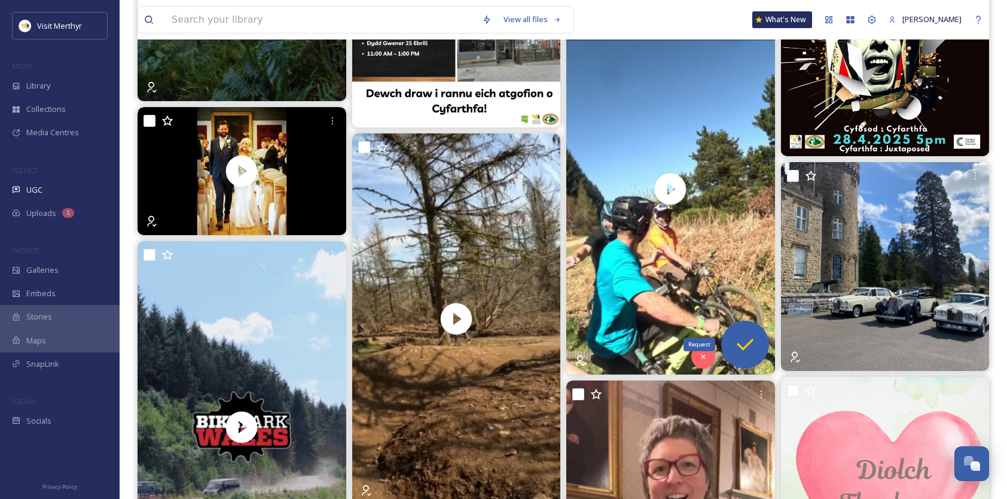
click at [753, 329] on div "Request" at bounding box center [745, 344] width 48 height 48
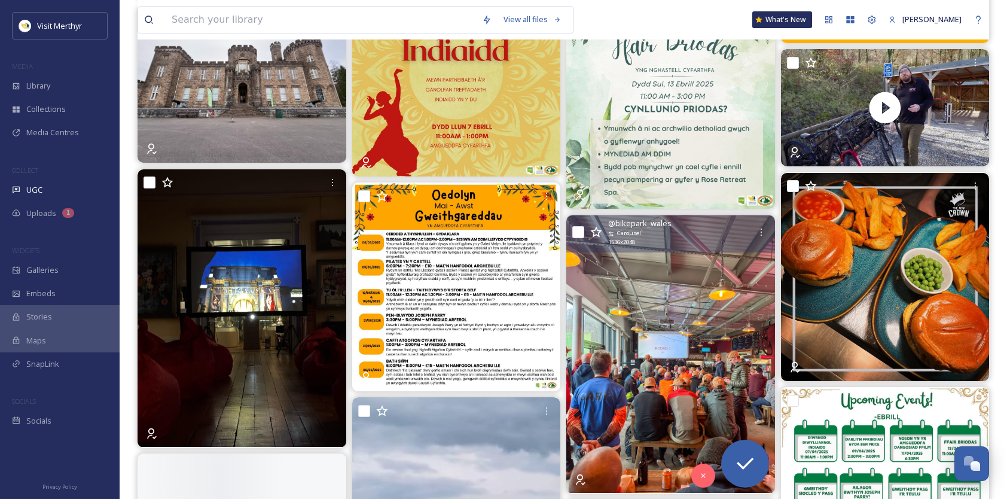
scroll to position [5081, 0]
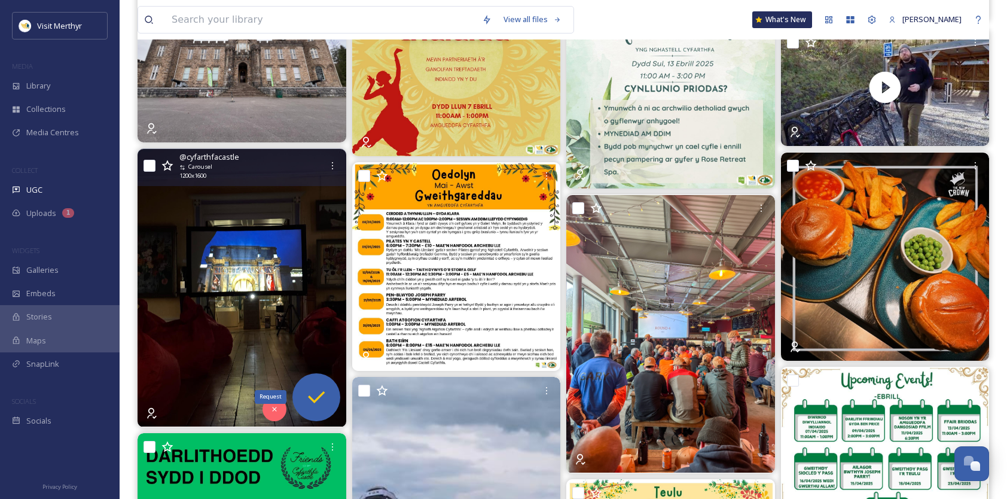
click at [319, 393] on icon at bounding box center [316, 397] width 24 height 24
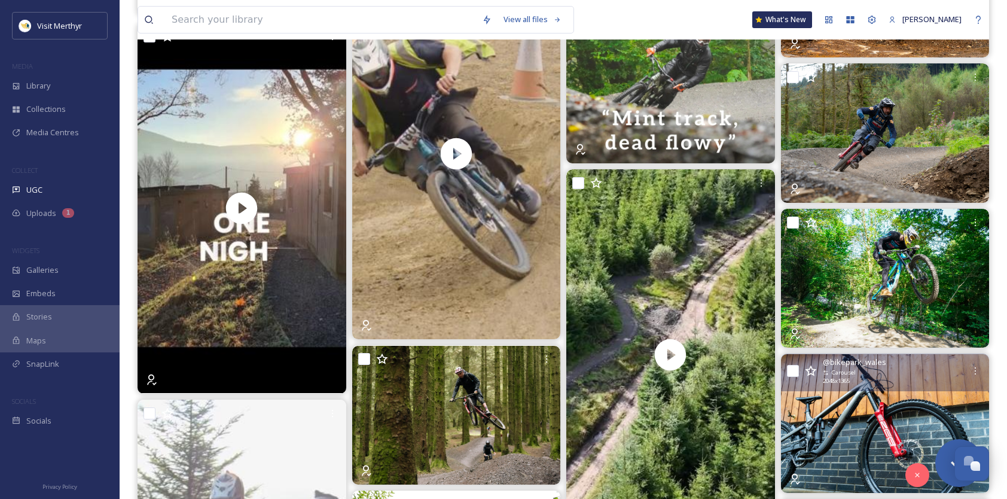
scroll to position [10999, 0]
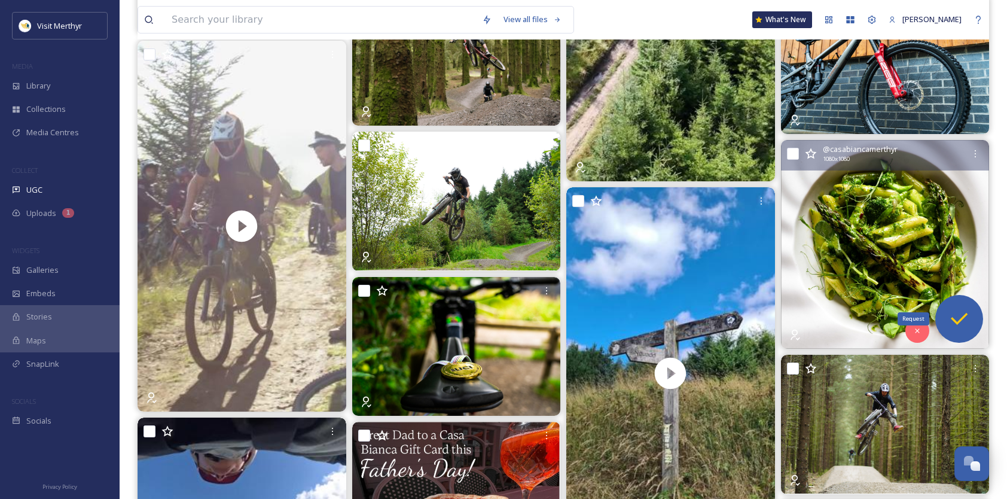
click at [965, 308] on icon at bounding box center [959, 319] width 24 height 24
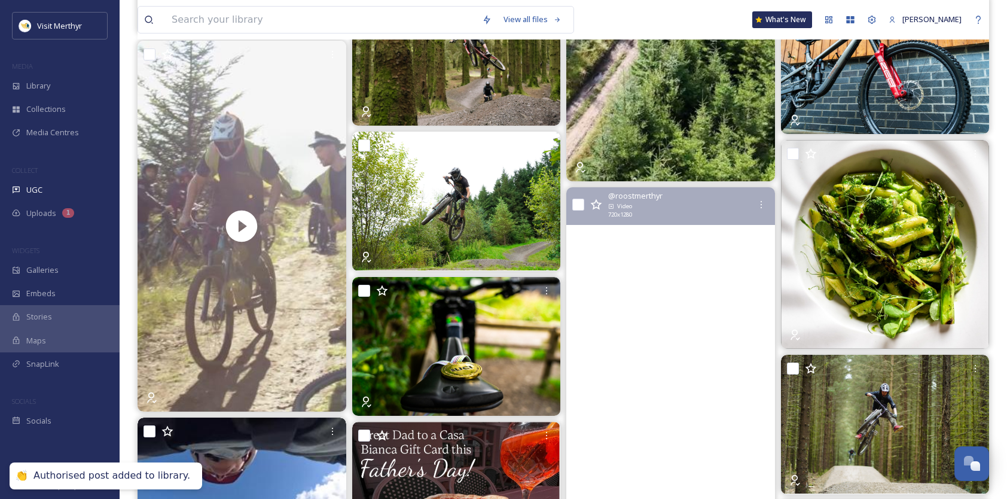
scroll to position [11298, 0]
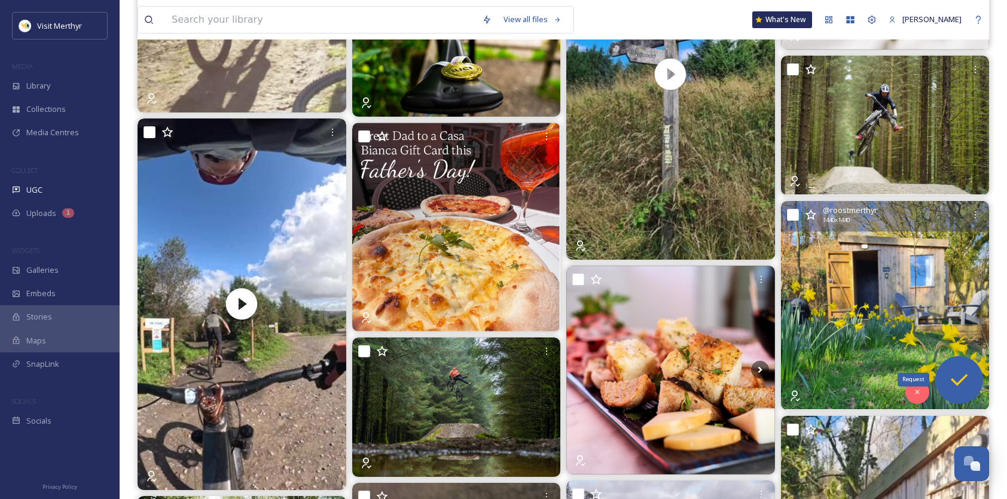
click at [967, 378] on icon at bounding box center [959, 380] width 24 height 24
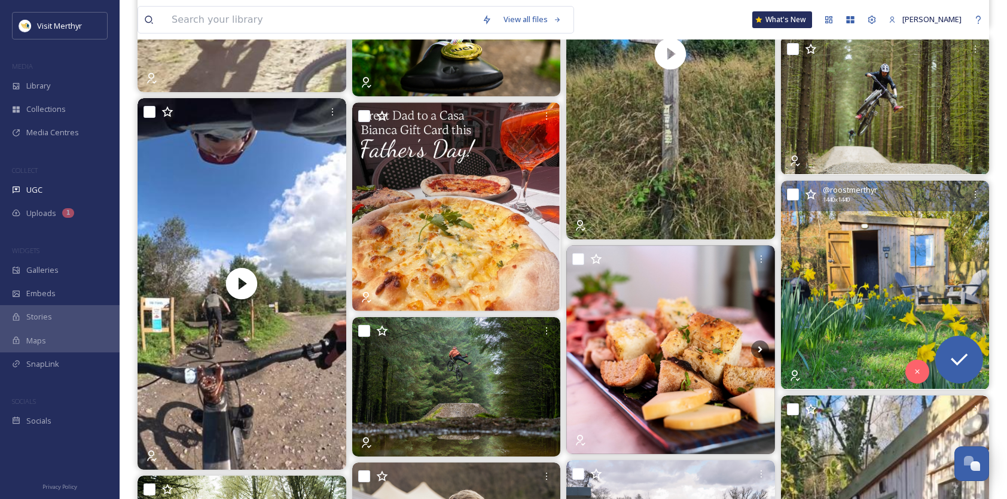
scroll to position [11717, 0]
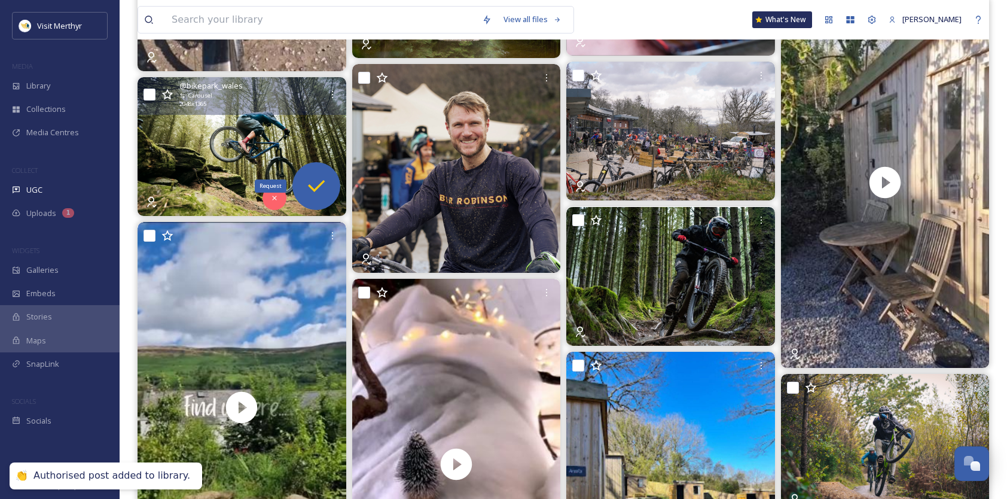
click at [318, 188] on icon at bounding box center [316, 186] width 24 height 24
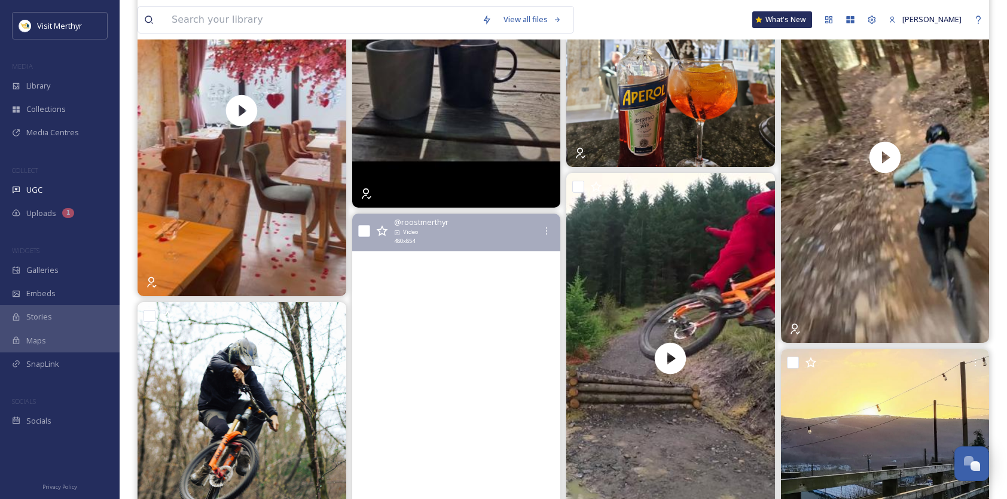
scroll to position [13331, 0]
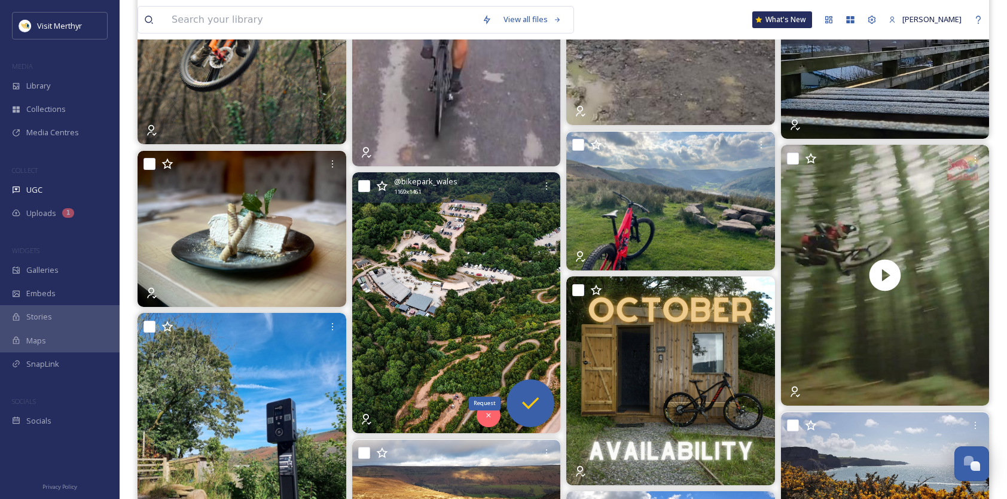
click at [528, 396] on icon at bounding box center [530, 403] width 24 height 24
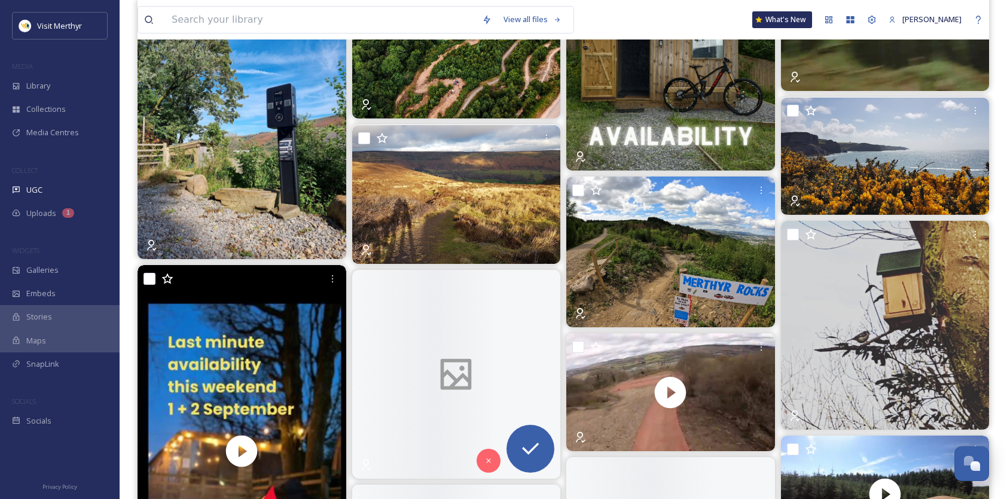
scroll to position [13689, 0]
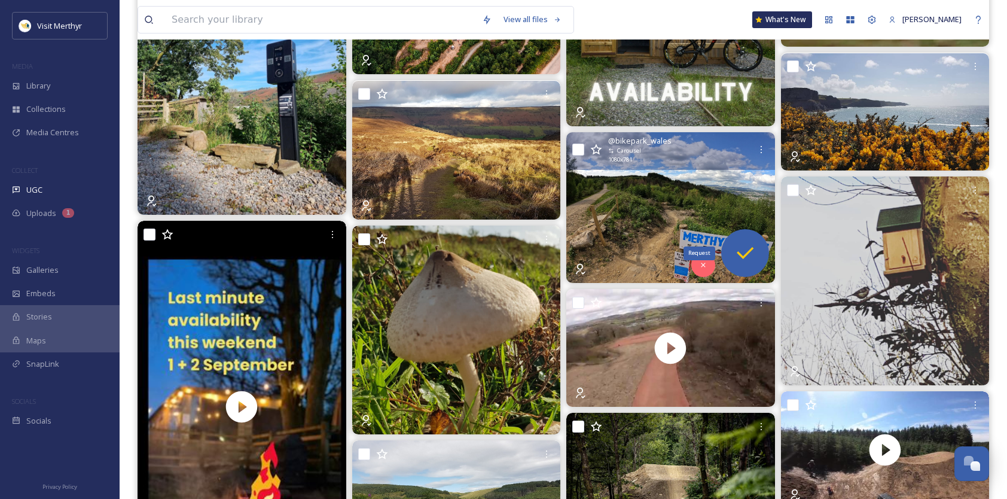
click at [743, 255] on icon at bounding box center [744, 253] width 17 height 12
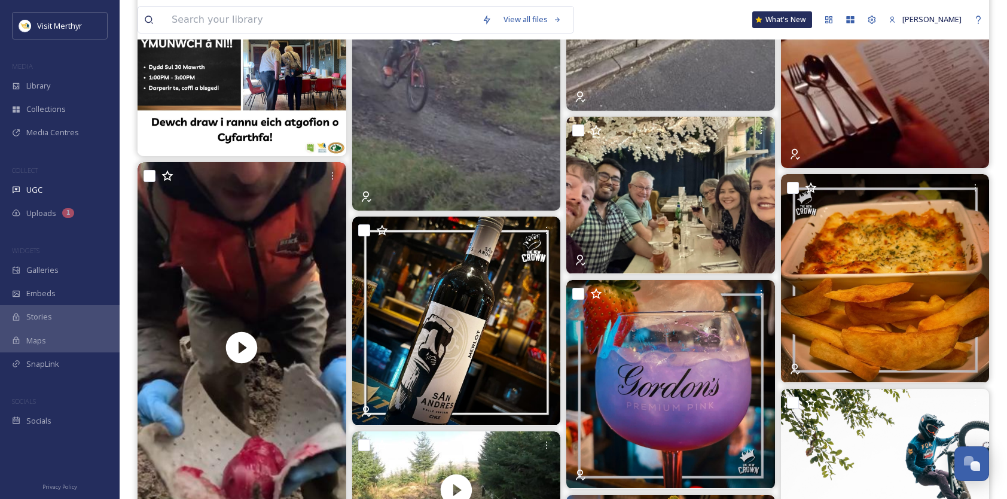
scroll to position [0, 0]
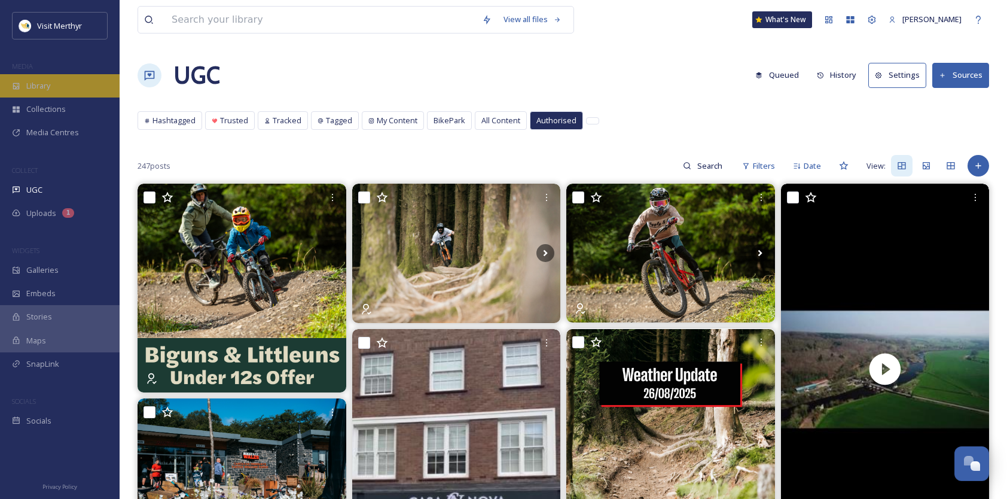
click at [68, 90] on div "Library" at bounding box center [60, 85] width 120 height 23
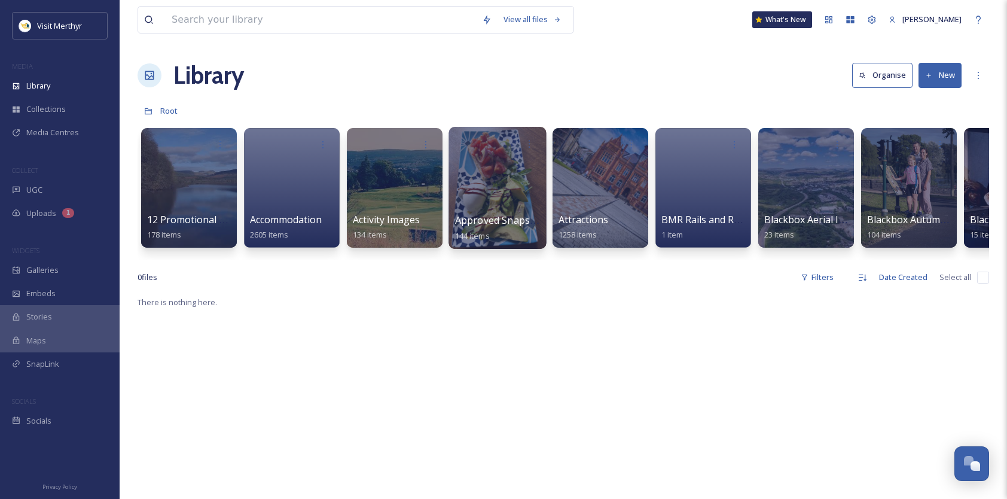
click at [499, 185] on div at bounding box center [496, 188] width 97 height 122
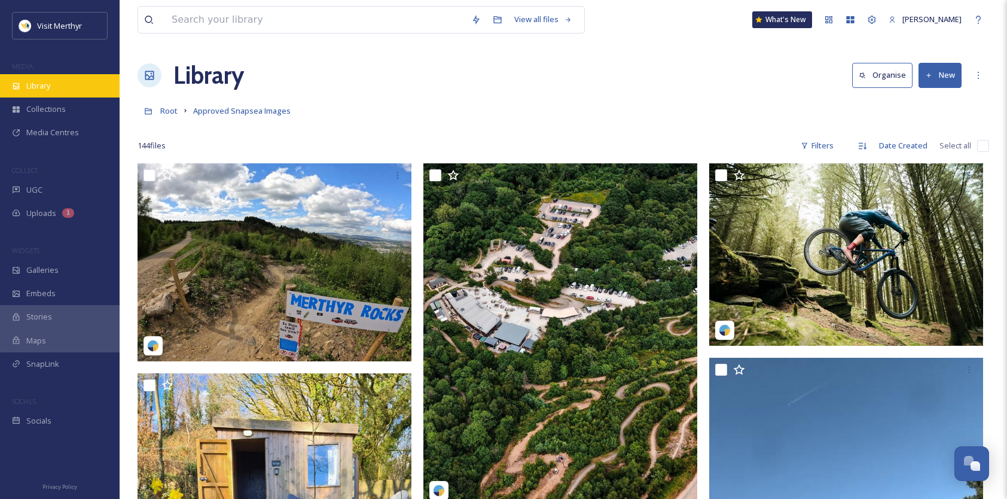
click at [41, 82] on span "Library" at bounding box center [38, 85] width 24 height 11
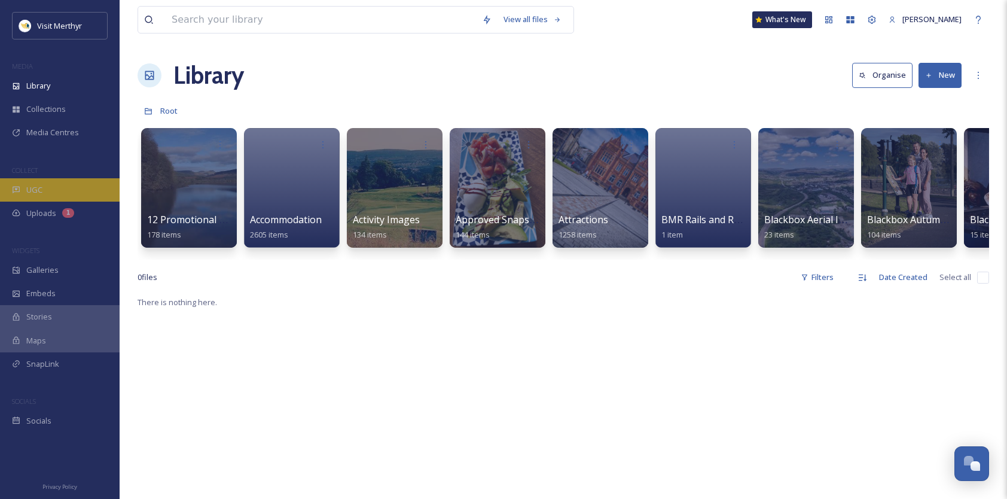
click at [44, 189] on div "UGC" at bounding box center [60, 189] width 120 height 23
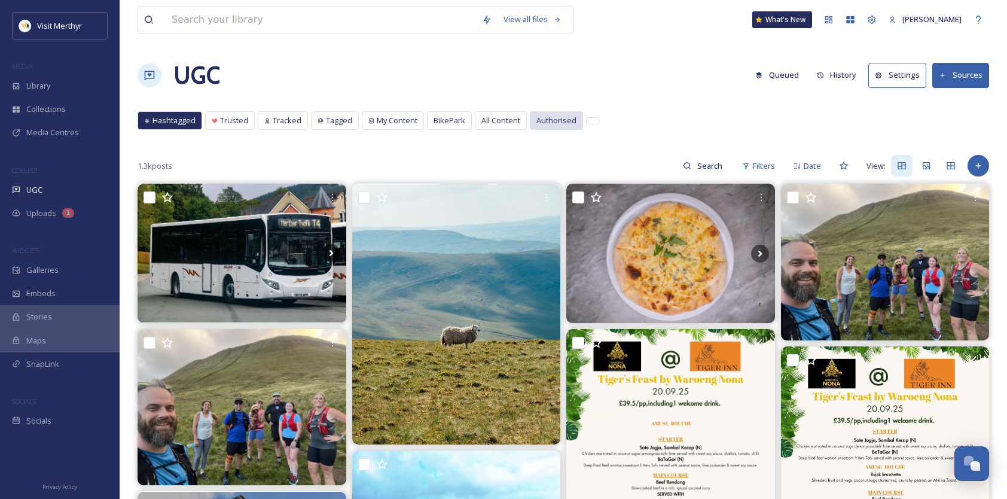
click at [549, 122] on span "Authorised" at bounding box center [556, 120] width 40 height 11
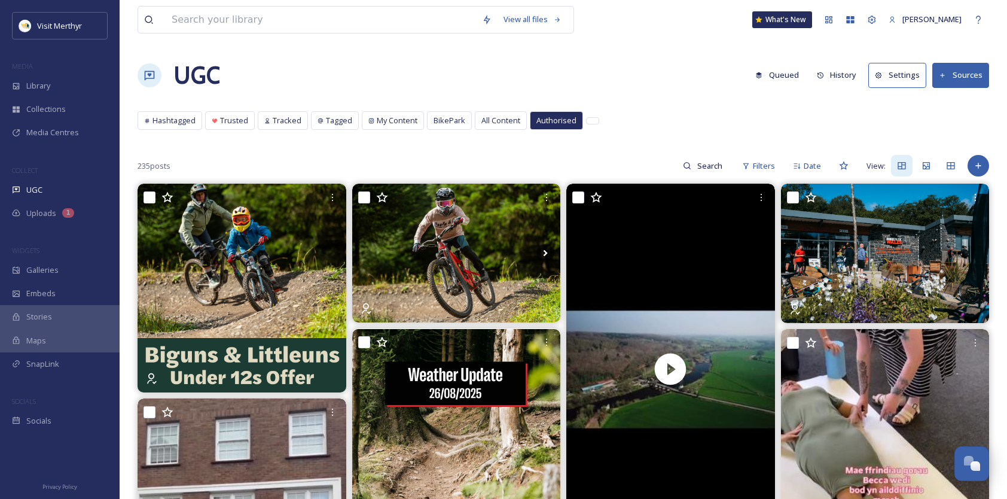
click at [971, 69] on button "Sources" at bounding box center [960, 75] width 57 height 25
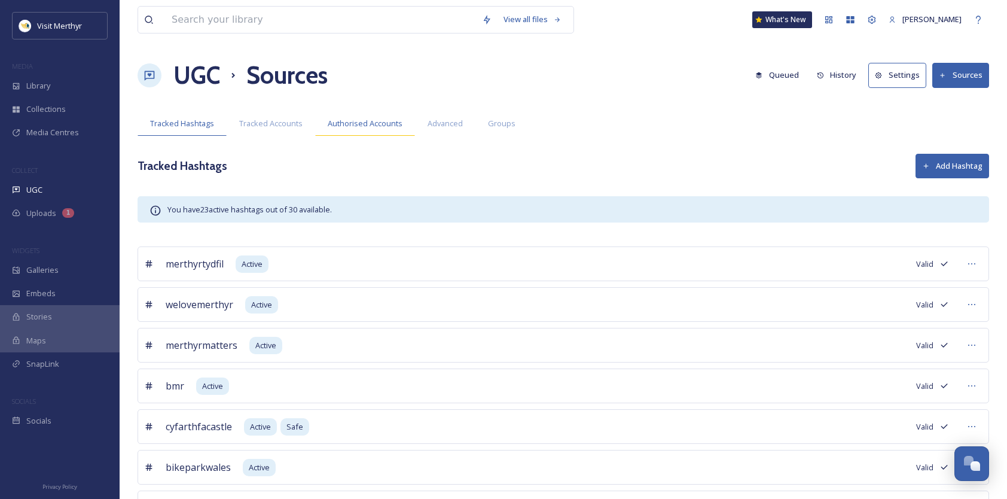
click at [340, 124] on span "Authorised Accounts" at bounding box center [365, 123] width 75 height 11
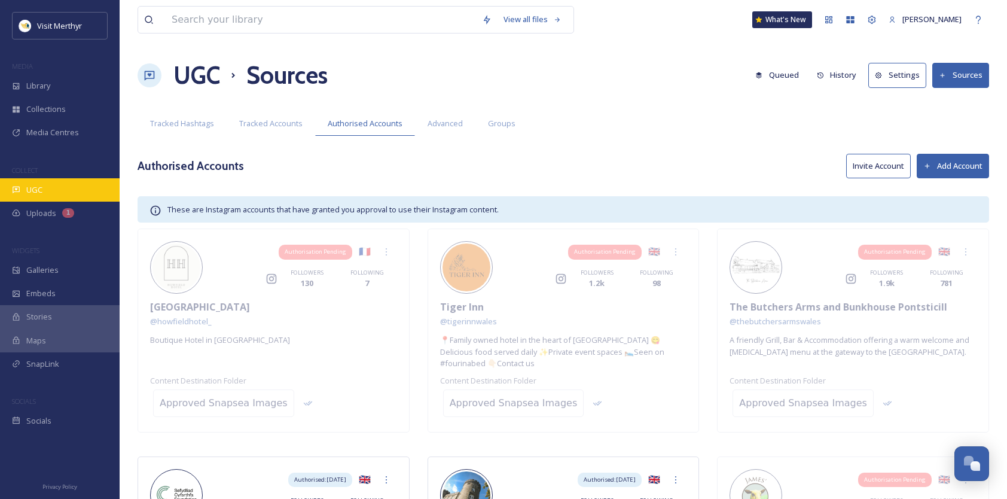
click at [32, 185] on span "UGC" at bounding box center [34, 189] width 16 height 11
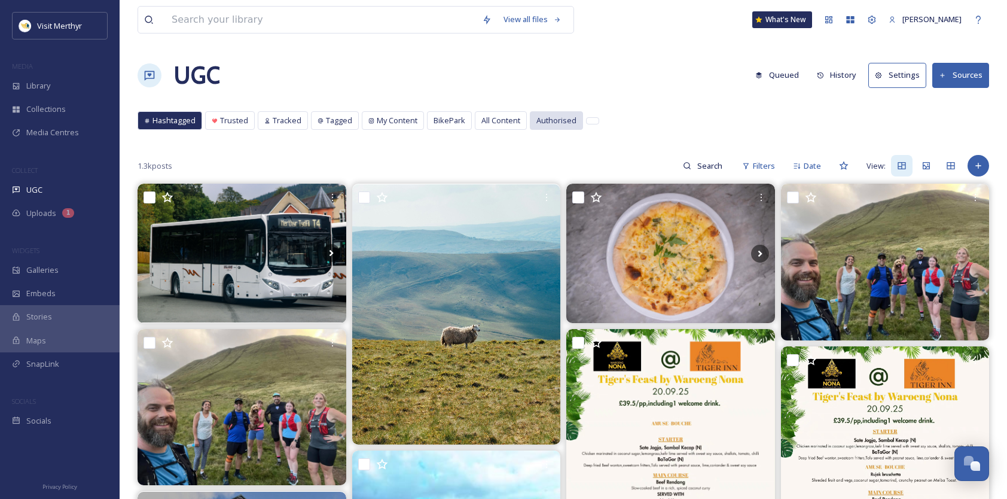
click at [549, 121] on span "Authorised" at bounding box center [556, 120] width 40 height 11
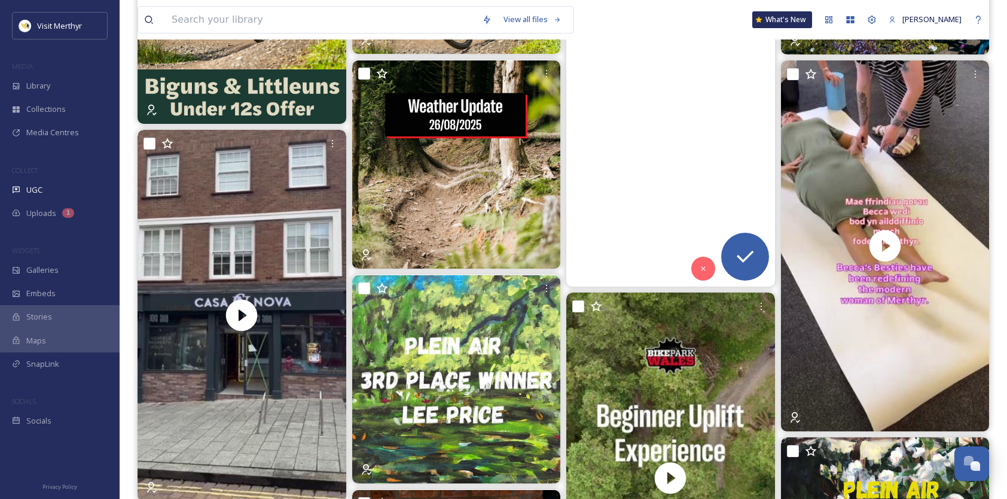
scroll to position [418, 0]
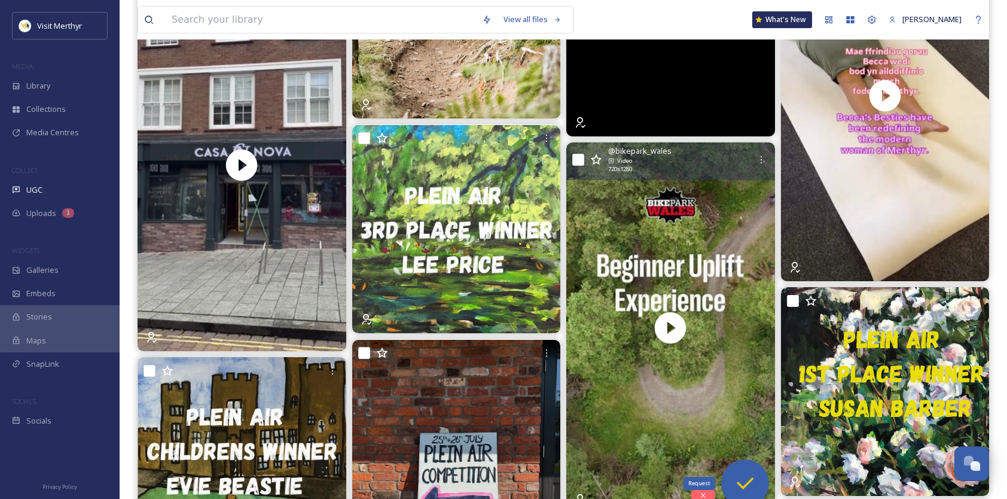
click at [747, 481] on icon at bounding box center [745, 483] width 24 height 24
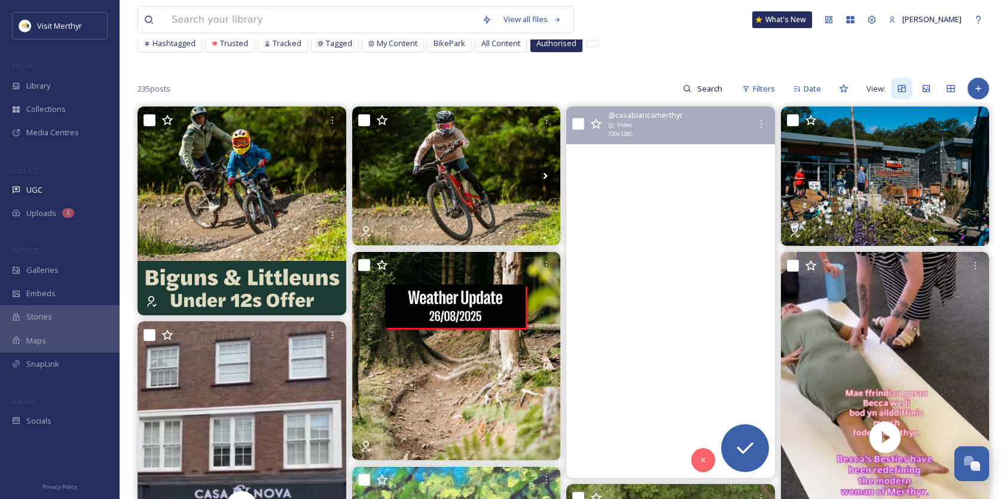
scroll to position [0, 0]
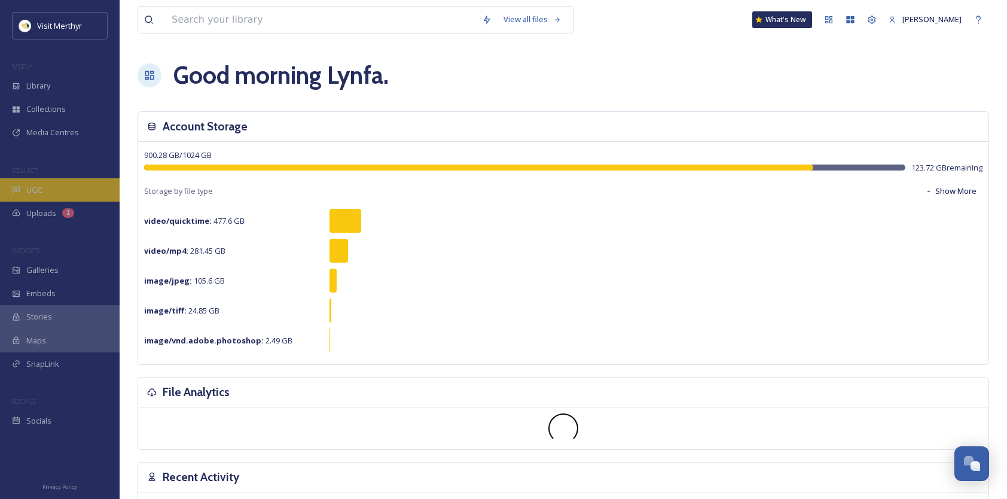
click at [23, 188] on div "UGC" at bounding box center [60, 189] width 120 height 23
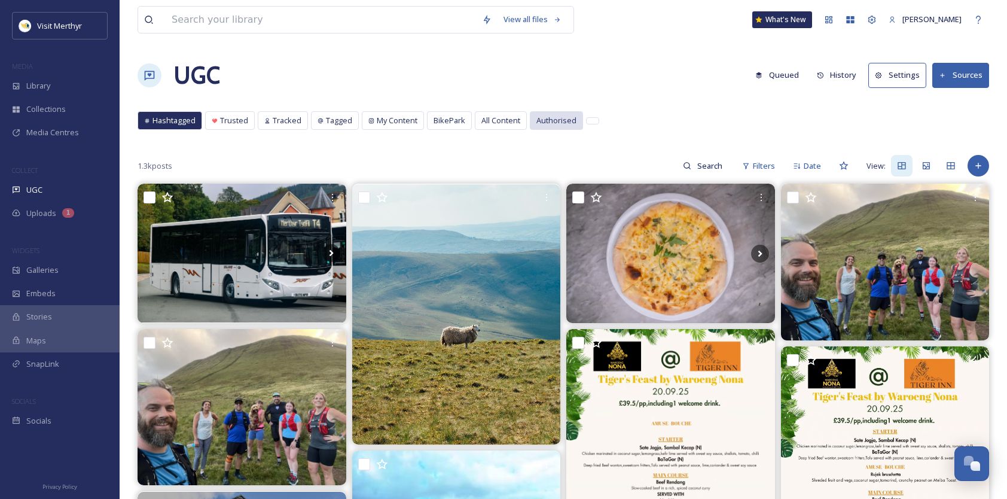
click at [559, 116] on span "Authorised" at bounding box center [556, 120] width 40 height 11
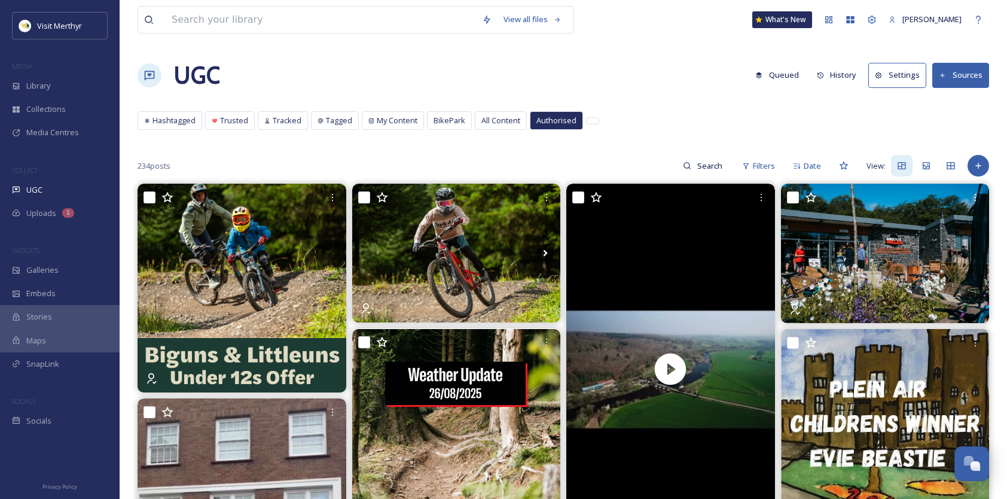
click at [956, 73] on button "Sources" at bounding box center [960, 75] width 57 height 25
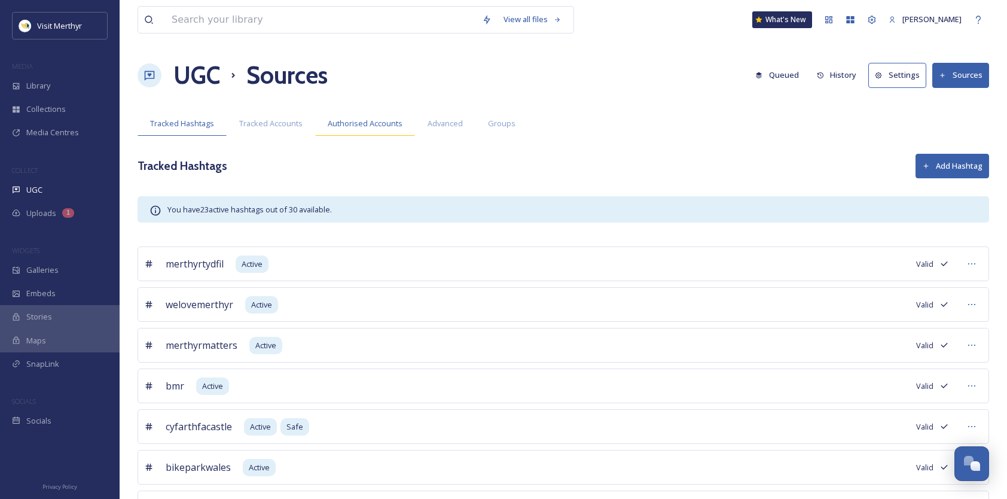
click at [366, 121] on span "Authorised Accounts" at bounding box center [365, 123] width 75 height 11
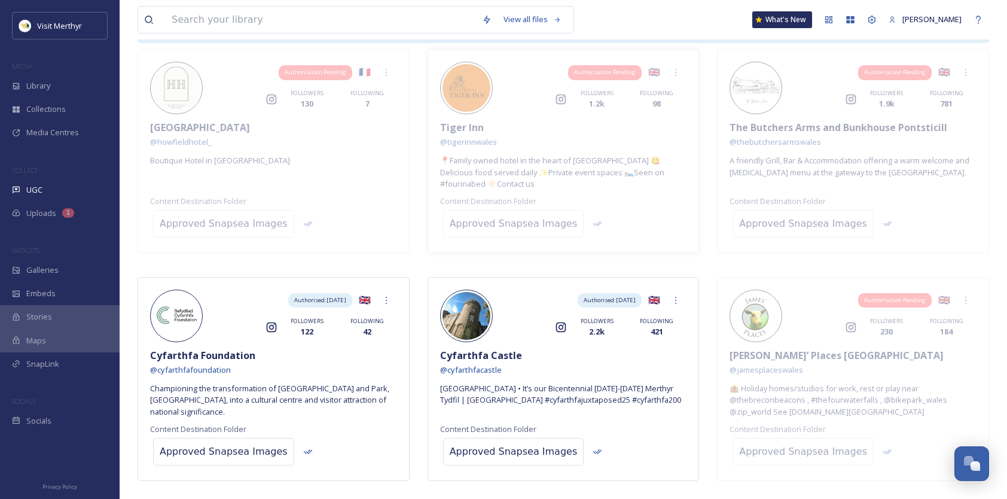
scroll to position [239, 0]
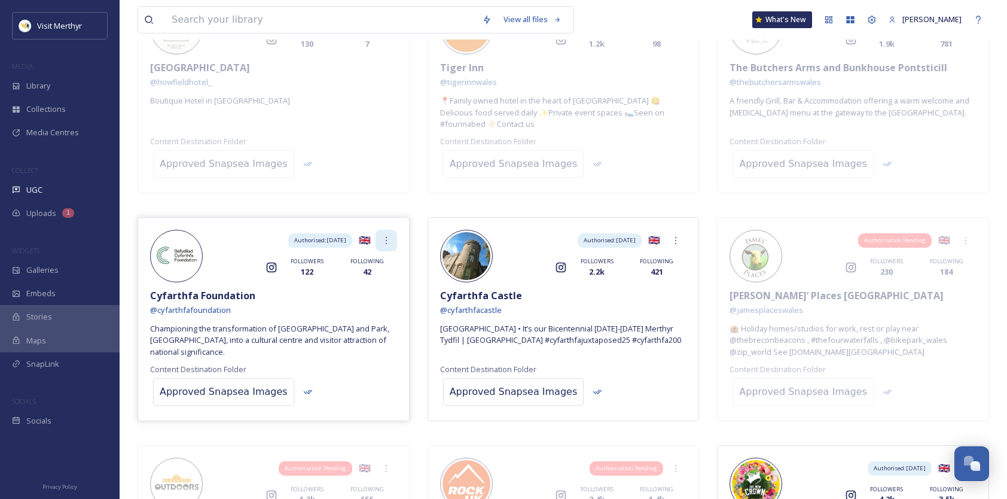
click at [386, 237] on icon at bounding box center [386, 241] width 10 height 10
click at [356, 295] on div "Cyfarthfa Foundation" at bounding box center [273, 295] width 247 height 14
click at [58, 84] on div "Library" at bounding box center [60, 85] width 120 height 23
